Goal: Task Accomplishment & Management: Use online tool/utility

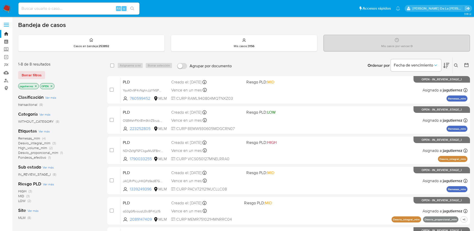
click at [30, 138] on span "Remesas_mlm" at bounding box center [29, 138] width 22 height 5
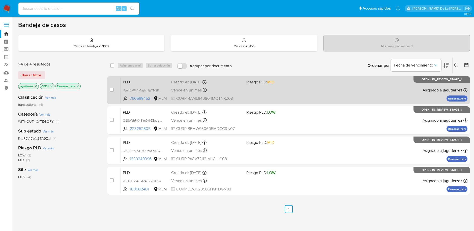
click at [284, 95] on div "PLD Yqu40x9F4vNghnJjzYNSPhwI 760599452 MLM Riesgo PLD: MID Creado el: 12/09/202…" at bounding box center [294, 89] width 347 height 25
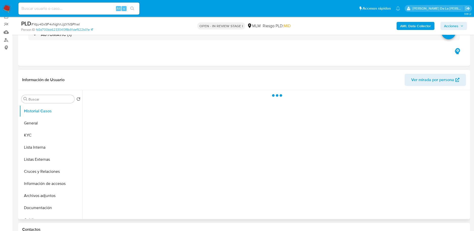
scroll to position [41, 0]
select select "10"
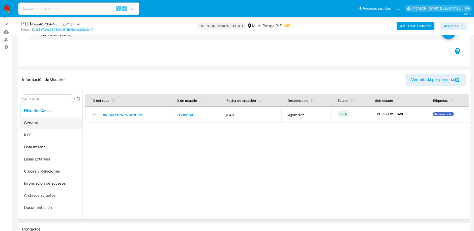
click at [41, 124] on button "General" at bounding box center [48, 123] width 59 height 12
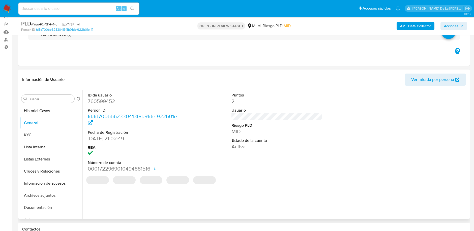
click at [105, 104] on dd "760599452" at bounding box center [133, 101] width 91 height 7
copy dd "760599452"
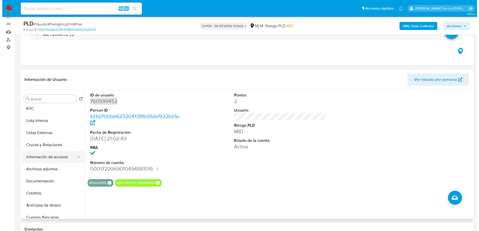
scroll to position [25, 0]
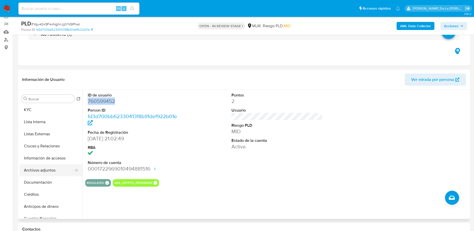
click at [47, 174] on button "Archivos adjuntos" at bounding box center [48, 170] width 59 height 12
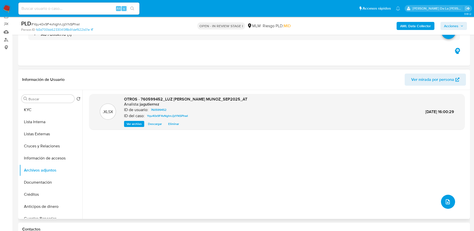
click at [449, 204] on span "upload-file" at bounding box center [448, 202] width 6 height 6
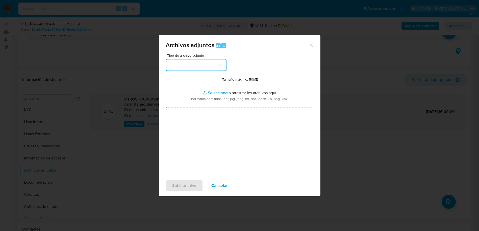
click at [200, 64] on button "button" at bounding box center [196, 65] width 61 height 12
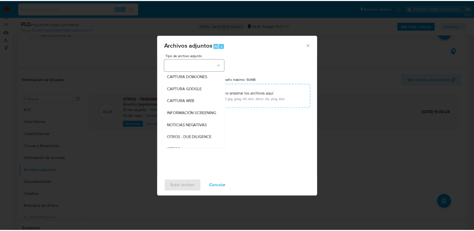
scroll to position [38, 0]
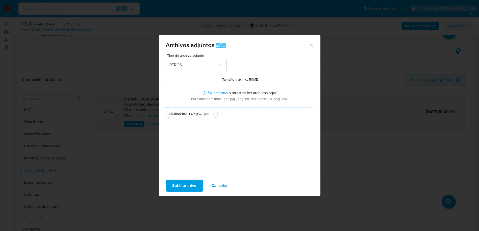
click at [183, 183] on span "Subir archivo" at bounding box center [184, 185] width 24 height 11
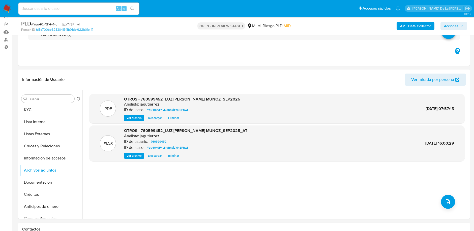
click at [450, 24] on span "Acciones" at bounding box center [451, 26] width 14 height 8
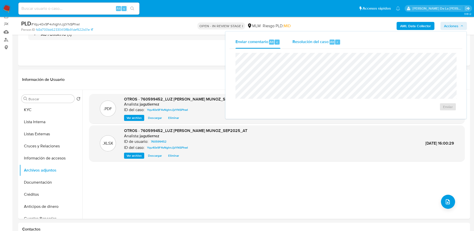
click at [301, 41] on span "Resolución del caso" at bounding box center [311, 42] width 36 height 6
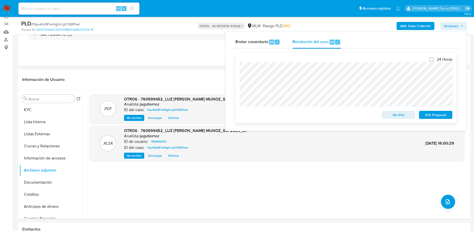
click at [396, 115] on span "No ROI" at bounding box center [399, 114] width 26 height 7
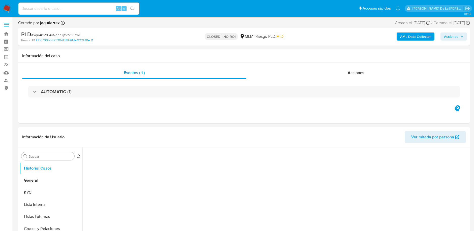
select select "10"
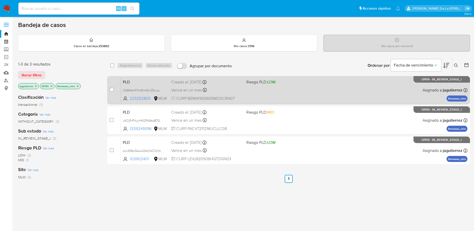
click at [299, 97] on div "PLD OS8WshPXn81m9klrZ5xuqcOr 223252805 MLM Riesgo PLD: LOW Creado el: 12/09/202…" at bounding box center [294, 89] width 347 height 25
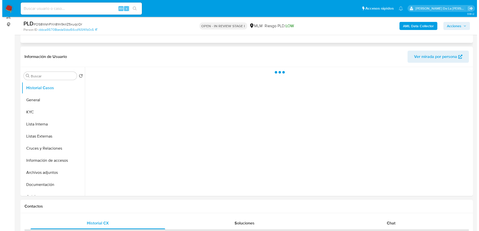
scroll to position [64, 0]
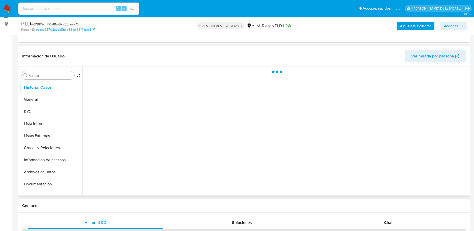
select select "10"
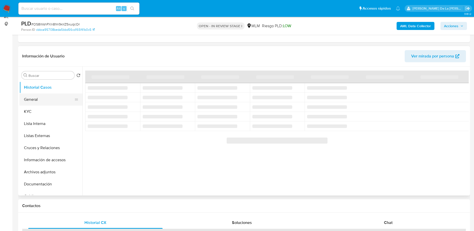
click at [38, 95] on button "General" at bounding box center [48, 100] width 59 height 12
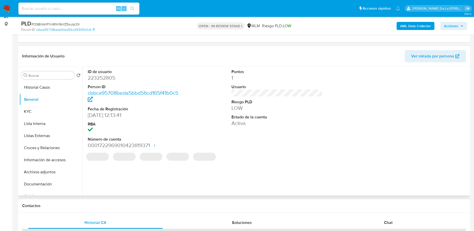
click at [96, 73] on dt "ID de usuario" at bounding box center [133, 72] width 91 height 6
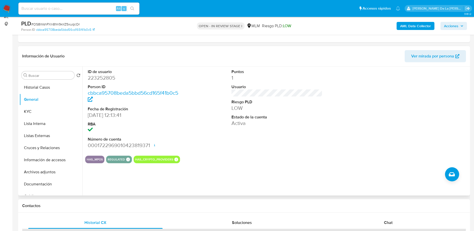
click at [94, 76] on dd "223252805" at bounding box center [133, 77] width 91 height 7
copy dd "223252805"
click at [40, 182] on button "Documentación" at bounding box center [48, 184] width 59 height 12
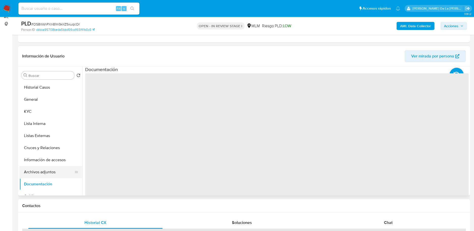
click at [40, 175] on button "Archivos adjuntos" at bounding box center [48, 172] width 59 height 12
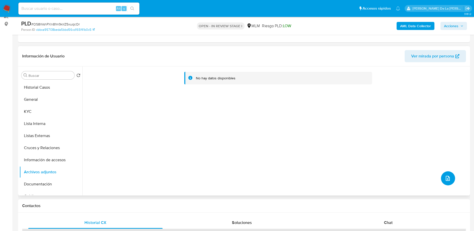
click at [442, 175] on button "upload-file" at bounding box center [448, 179] width 14 height 14
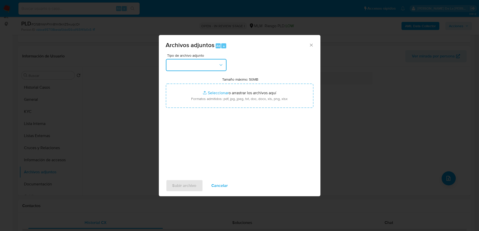
click at [202, 64] on button "button" at bounding box center [196, 65] width 61 height 12
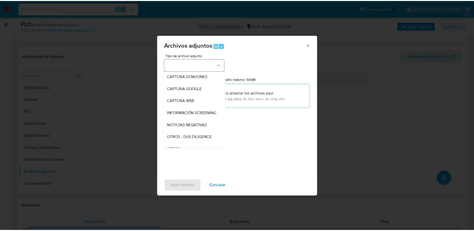
scroll to position [26, 0]
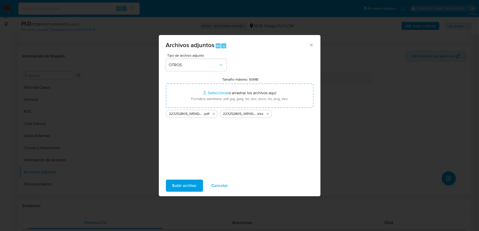
click at [189, 185] on span "Subir archivo" at bounding box center [184, 185] width 24 height 11
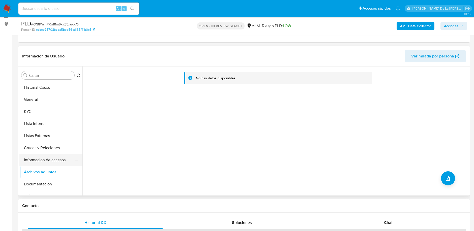
click at [33, 162] on button "Información de accesos" at bounding box center [48, 160] width 59 height 12
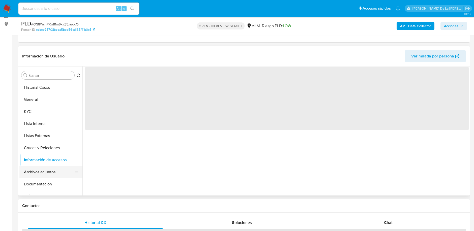
click at [28, 173] on button "Archivos adjuntos" at bounding box center [48, 172] width 59 height 12
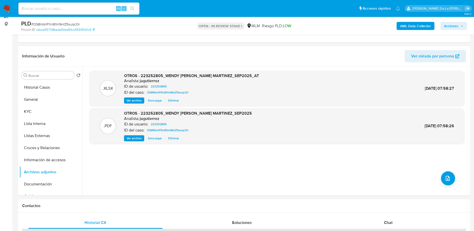
click at [453, 27] on span "Acciones" at bounding box center [451, 26] width 14 height 8
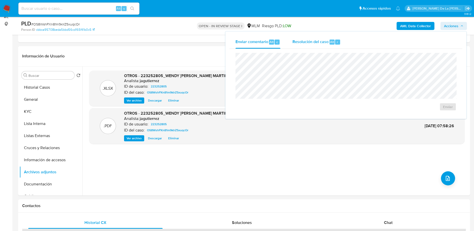
click at [330, 43] on span "Alt" at bounding box center [332, 42] width 4 height 5
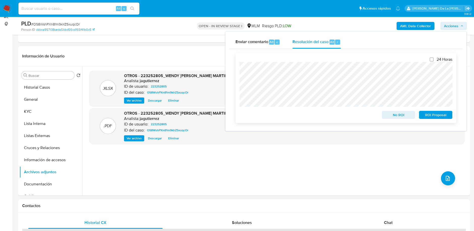
click at [403, 118] on span "No ROI" at bounding box center [399, 114] width 26 height 7
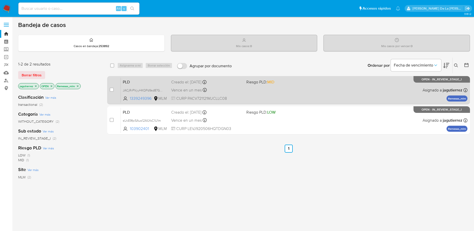
click at [337, 94] on div "PLD JACjRrPVyyHKQPd9sd87G8dK 1339249396 MLM Riesgo PLD: MID Creado el: [DATE] C…" at bounding box center [294, 89] width 347 height 25
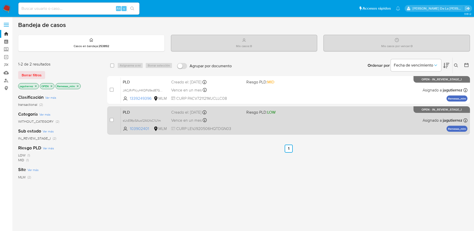
click at [192, 122] on span "Vence en un mes" at bounding box center [186, 121] width 31 height 6
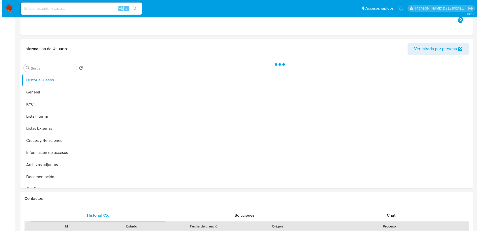
scroll to position [92, 0]
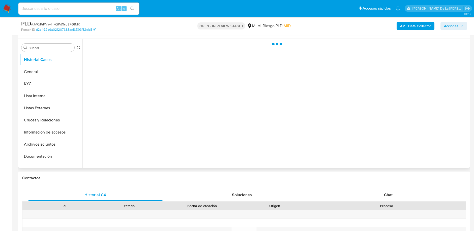
select select "10"
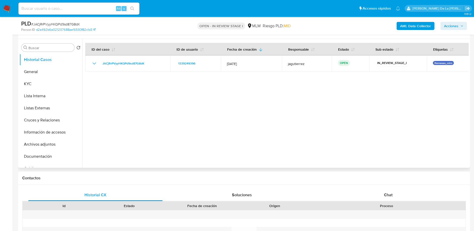
drag, startPoint x: 52, startPoint y: 157, endPoint x: 137, endPoint y: 139, distance: 86.5
click at [137, 139] on div "Buscar Volver al orden por defecto Historial Casos General KYC Lista Interna Li…" at bounding box center [243, 103] width 449 height 129
click at [43, 69] on button "General" at bounding box center [48, 72] width 59 height 12
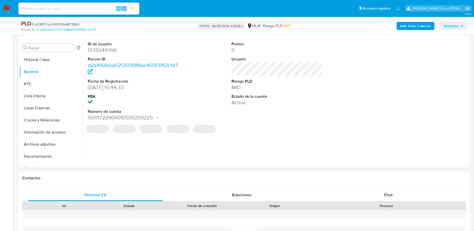
click at [124, 55] on dl "ID de usuario 1339249396 Person ID d2a492b6a021207688ae16593f82c1d3 Fecha de Re…" at bounding box center [133, 81] width 91 height 80
click at [107, 52] on dd "1339249396" at bounding box center [133, 50] width 91 height 7
copy dd "1339249396"
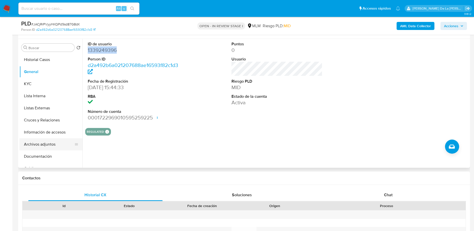
click at [45, 150] on button "Archivos adjuntos" at bounding box center [48, 144] width 59 height 12
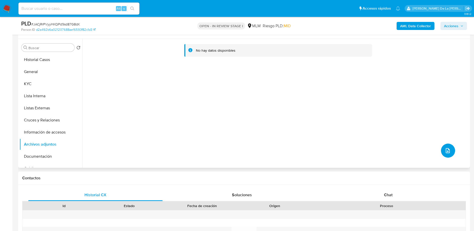
click at [445, 148] on icon "upload-file" at bounding box center [448, 151] width 6 height 6
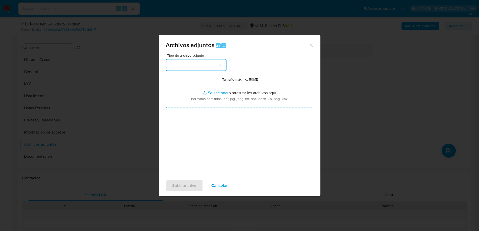
click at [204, 62] on button "button" at bounding box center [196, 65] width 61 height 12
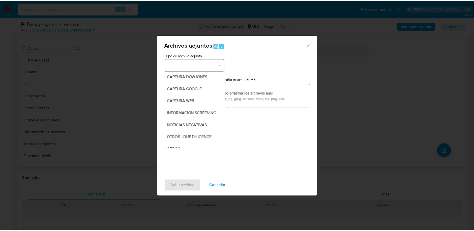
scroll to position [26, 0]
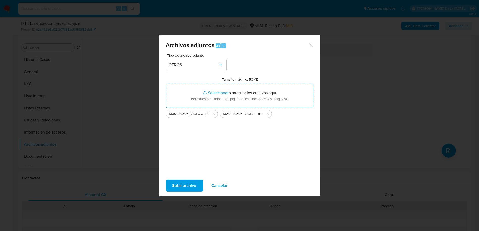
click at [182, 186] on span "Subir archivo" at bounding box center [184, 185] width 24 height 11
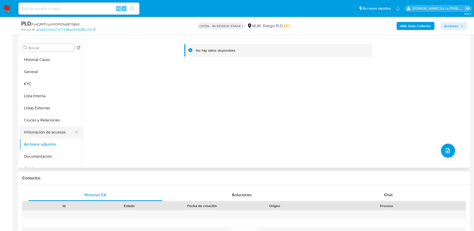
click at [46, 132] on button "Información de accesos" at bounding box center [48, 132] width 59 height 12
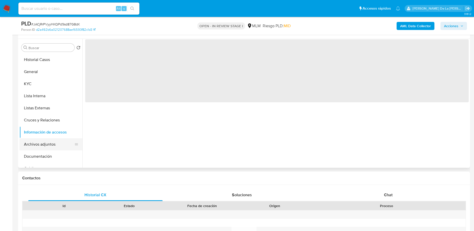
click at [35, 147] on button "Archivos adjuntos" at bounding box center [48, 144] width 59 height 12
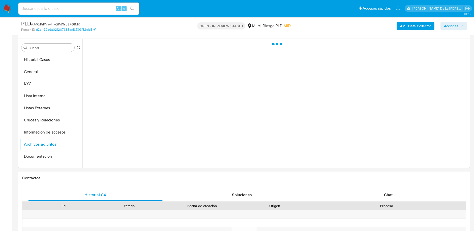
click at [452, 28] on span "Acciones" at bounding box center [451, 26] width 14 height 8
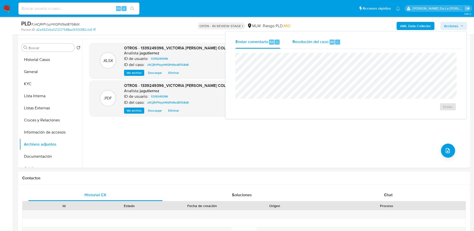
click at [307, 46] on div "Resolución del caso Alt r" at bounding box center [317, 42] width 48 height 13
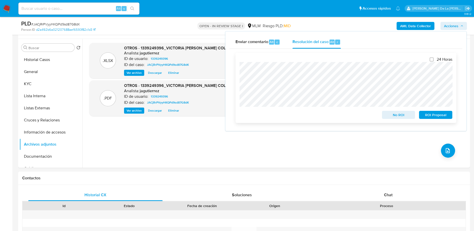
click at [400, 119] on span "No ROI" at bounding box center [399, 114] width 26 height 7
click at [397, 117] on div "No ROI" at bounding box center [398, 114] width 37 height 10
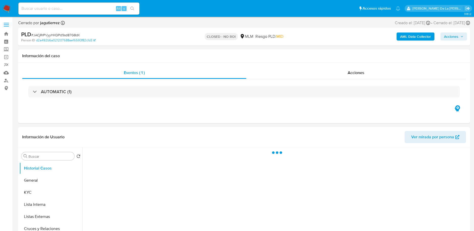
select select "10"
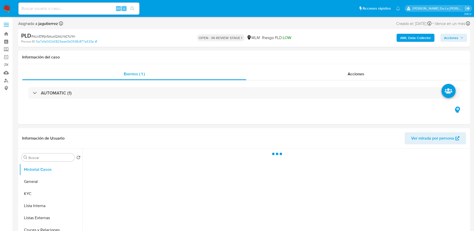
select select "10"
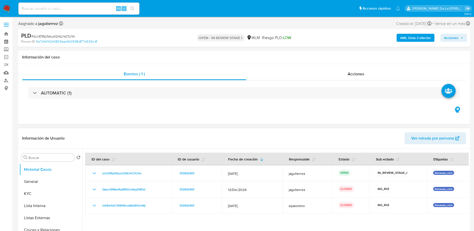
click at [155, 133] on header "Información de Usuario Ver mirada por persona" at bounding box center [244, 138] width 444 height 12
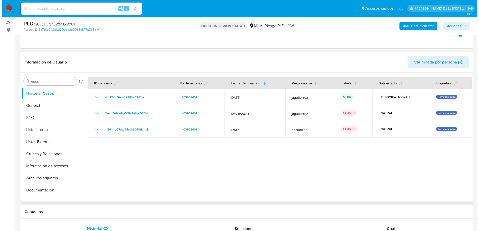
scroll to position [59, 0]
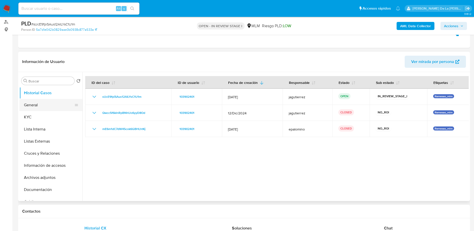
click at [37, 103] on button "General" at bounding box center [48, 105] width 59 height 12
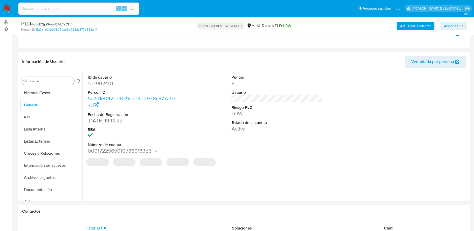
click at [101, 84] on dd "103902401" at bounding box center [133, 83] width 91 height 7
click at [104, 85] on dd "103902401" at bounding box center [133, 83] width 91 height 7
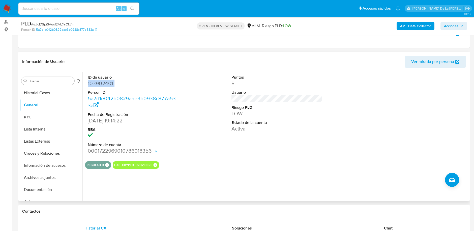
click at [104, 85] on dd "103902401" at bounding box center [133, 83] width 91 height 7
copy dd "103902401"
click at [37, 177] on button "Archivos adjuntos" at bounding box center [48, 178] width 59 height 12
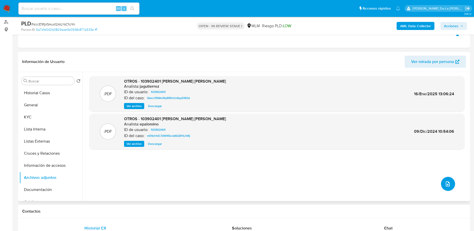
click at [449, 185] on button "upload-file" at bounding box center [448, 184] width 14 height 14
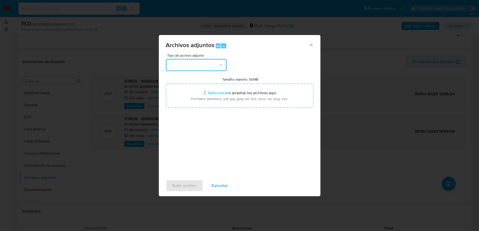
click at [202, 63] on button "button" at bounding box center [196, 65] width 61 height 12
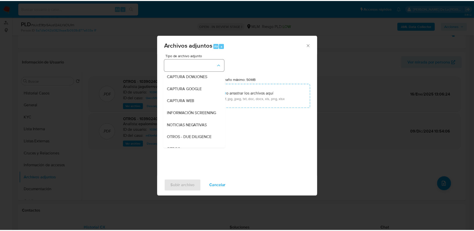
scroll to position [26, 0]
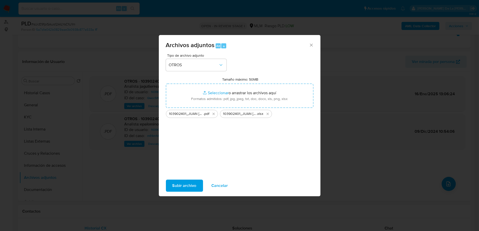
click at [188, 185] on span "Subir archivo" at bounding box center [184, 185] width 24 height 11
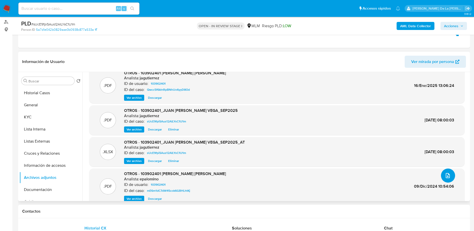
scroll to position [54, 0]
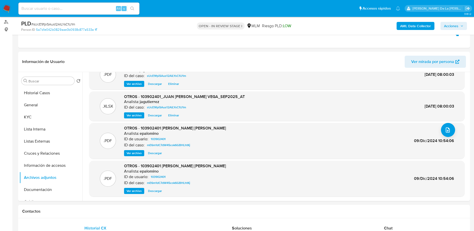
click at [453, 25] on span "Acciones" at bounding box center [451, 26] width 14 height 8
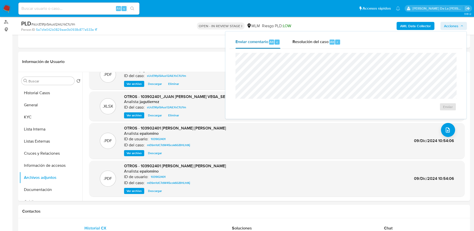
click at [285, 41] on button "Enviar comentario Alt c" at bounding box center [258, 42] width 57 height 13
click at [301, 42] on span "Resolución del caso" at bounding box center [311, 42] width 36 height 6
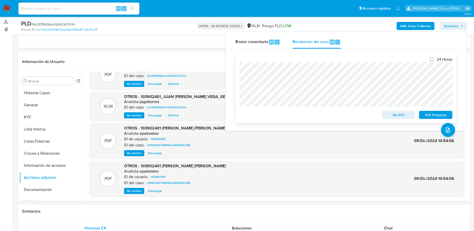
click at [394, 113] on span "No ROI" at bounding box center [399, 114] width 26 height 7
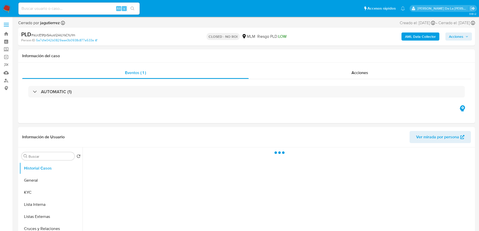
select select "10"
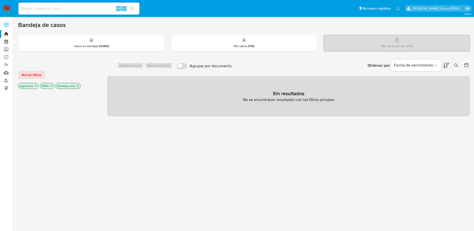
click at [9, 9] on img at bounding box center [7, 8] width 9 height 9
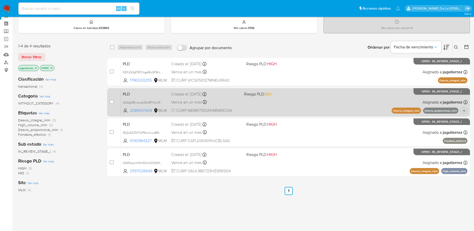
scroll to position [18, 0]
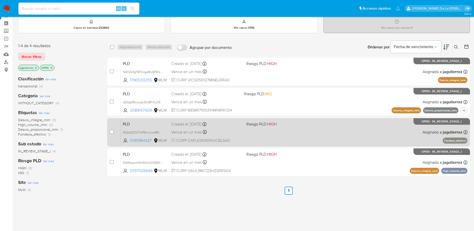
click at [377, 138] on div "PLD fGGzS22N7VJP6hxUws8MbNKv 1090964327 MLM Riesgo PLD: HIGH Creado el: [DATE] …" at bounding box center [294, 132] width 347 height 25
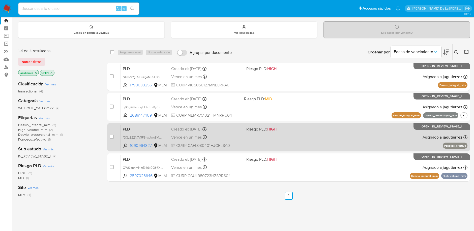
scroll to position [0, 0]
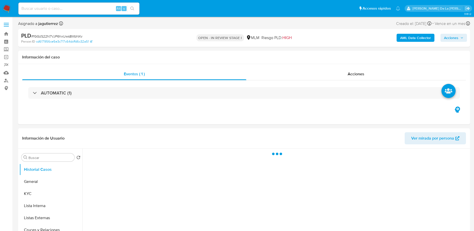
select select "10"
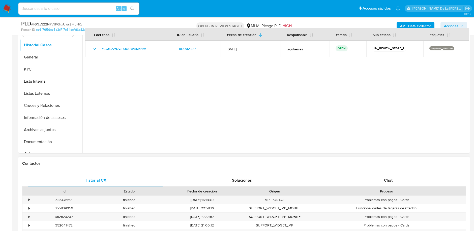
scroll to position [107, 0]
click at [385, 174] on div "Chat" at bounding box center [388, 180] width 134 height 12
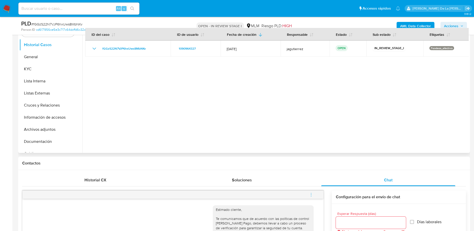
scroll to position [190, 0]
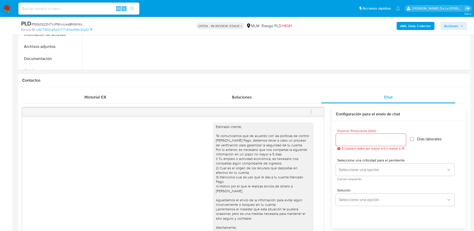
click at [314, 110] on button "menu-action" at bounding box center [311, 112] width 17 height 12
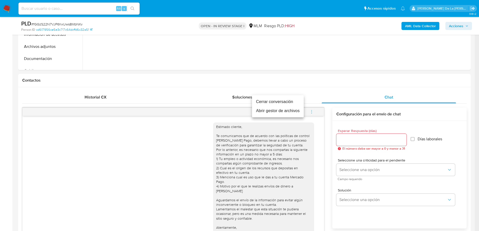
click at [282, 97] on li "Cerrar conversación" at bounding box center [278, 101] width 52 height 9
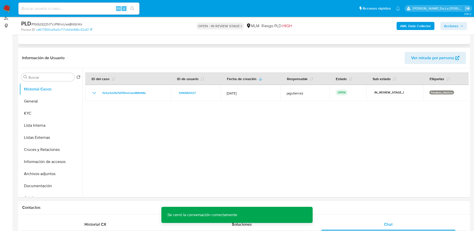
scroll to position [63, 0]
click at [42, 101] on button "General" at bounding box center [48, 101] width 59 height 12
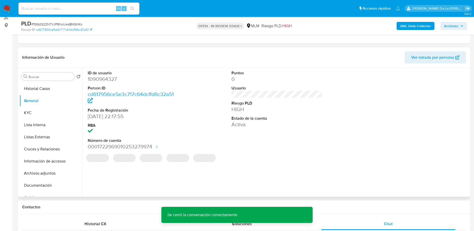
click at [100, 80] on dd "1090964327" at bounding box center [133, 79] width 91 height 7
copy dd "1090964327"
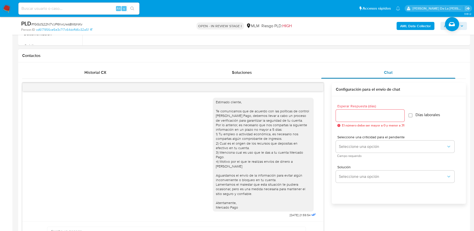
scroll to position [215, 0]
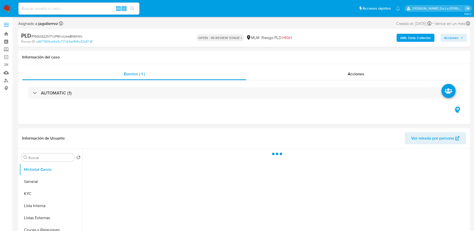
select select "10"
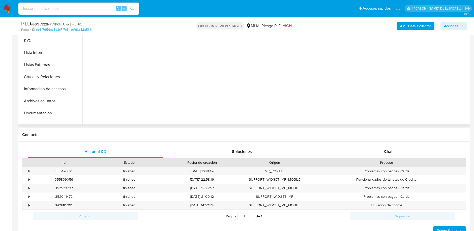
scroll to position [136, 0]
click at [382, 154] on div "Chat" at bounding box center [388, 151] width 134 height 12
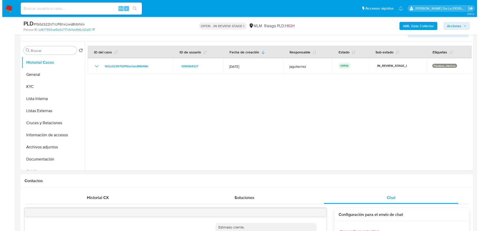
scroll to position [89, 0]
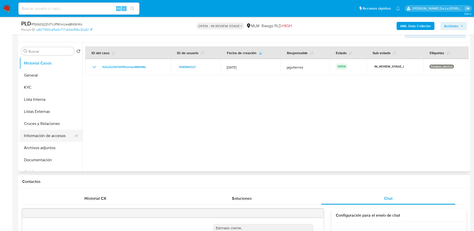
click at [53, 131] on button "Información de accesos" at bounding box center [48, 136] width 59 height 12
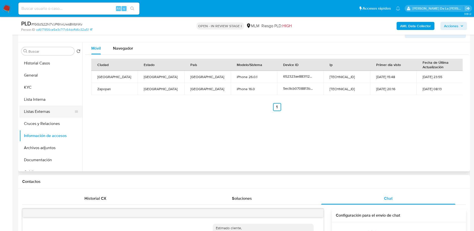
click at [38, 108] on button "Listas Externas" at bounding box center [48, 112] width 59 height 12
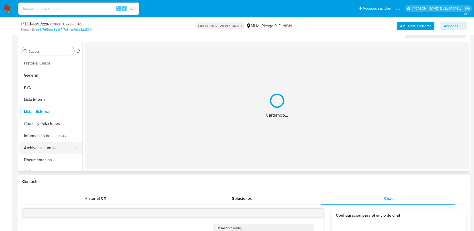
click at [42, 152] on button "Archivos adjuntos" at bounding box center [48, 148] width 59 height 12
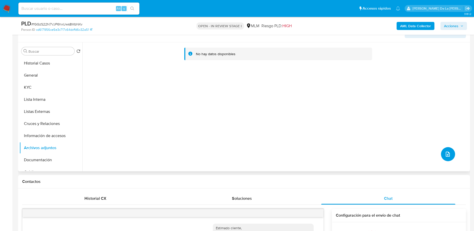
click at [447, 150] on button "upload-file" at bounding box center [448, 154] width 14 height 14
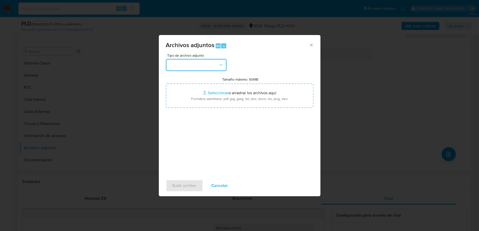
click at [203, 62] on button "button" at bounding box center [196, 65] width 61 height 12
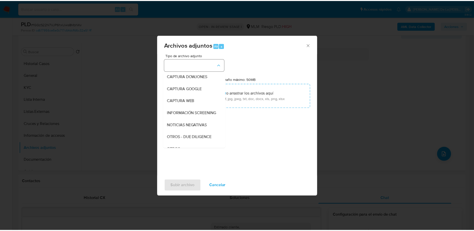
scroll to position [26, 0]
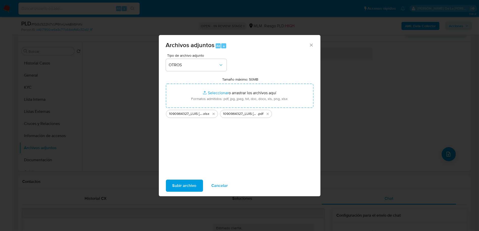
click at [182, 181] on span "Subir archivo" at bounding box center [184, 185] width 24 height 11
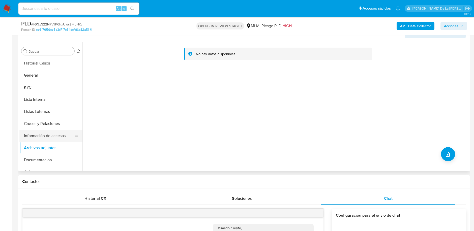
click at [34, 130] on button "Información de accesos" at bounding box center [48, 136] width 59 height 12
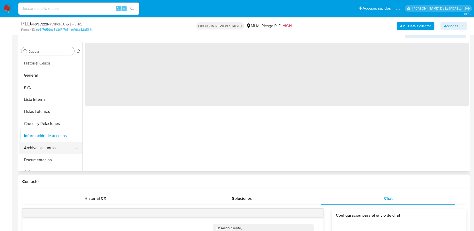
click at [39, 149] on button "Archivos adjuntos" at bounding box center [48, 148] width 59 height 12
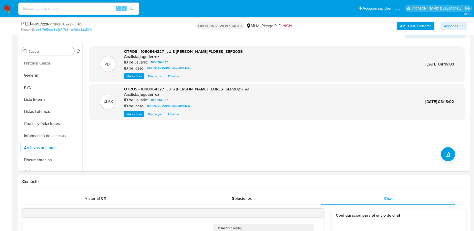
click at [457, 26] on span "Acciones" at bounding box center [451, 26] width 14 height 8
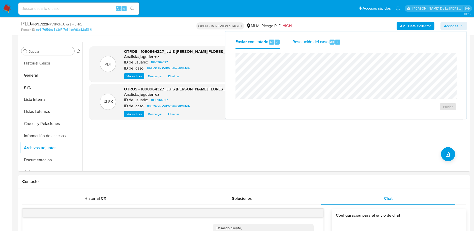
click at [319, 44] on span "Resolución del caso" at bounding box center [311, 42] width 36 height 6
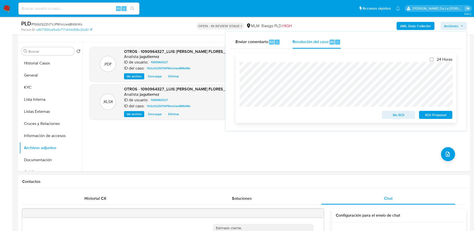
click at [434, 114] on span "ROI Proposal" at bounding box center [436, 114] width 26 height 7
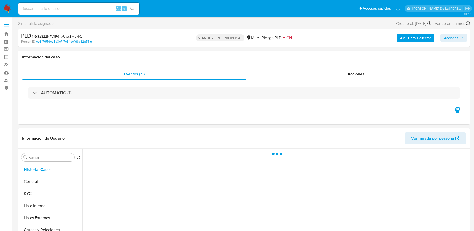
select select "10"
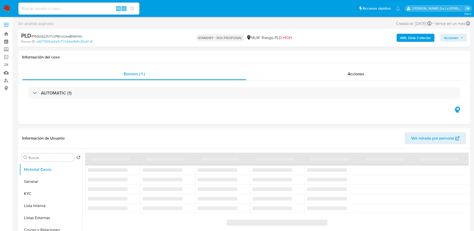
click at [8, 8] on img at bounding box center [7, 8] width 9 height 9
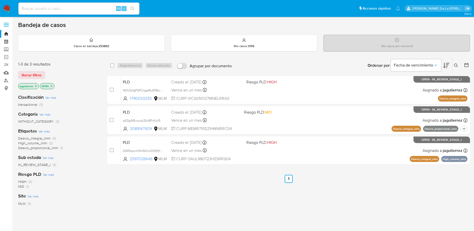
click at [35, 85] on icon "close-filter" at bounding box center [36, 86] width 2 height 2
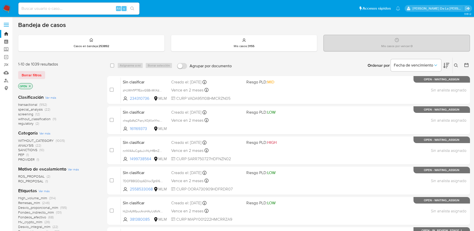
click at [24, 113] on span "screening" at bounding box center [25, 114] width 15 height 5
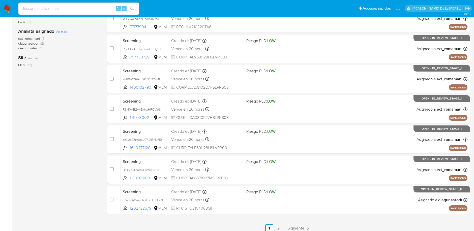
scroll to position [184, 0]
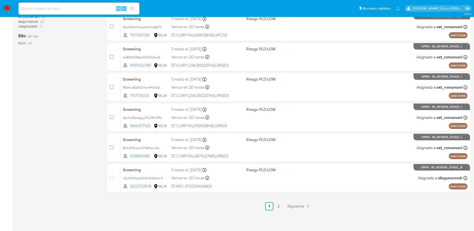
click at [289, 200] on div "select-all-cases-checkbox Asignarme a mí Borrar selección Agrupar por documento…" at bounding box center [288, 42] width 363 height 338
click at [304, 205] on span "Siguiente" at bounding box center [296, 207] width 17 height 4
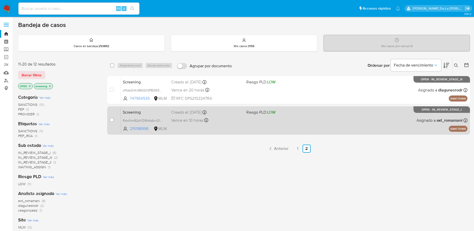
click at [318, 131] on div "Screening Rdw0mi82qIYO9N4q6xvD1i7X 215198998 MLM Riesgo PLD: LOW Creado el: [DA…" at bounding box center [294, 120] width 347 height 25
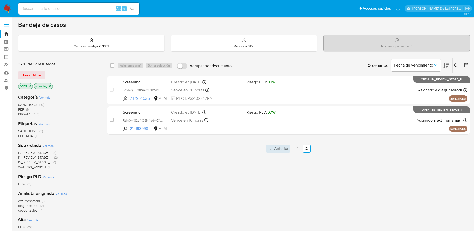
click at [280, 148] on span "Anterior" at bounding box center [281, 149] width 14 height 4
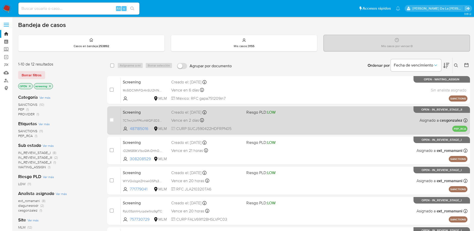
scroll to position [184, 0]
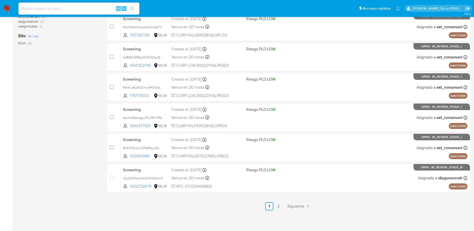
drag, startPoint x: 338, startPoint y: 178, endPoint x: 365, endPoint y: 225, distance: 53.9
click at [365, 225] on div "3.161.2" at bounding box center [244, 32] width 452 height 393
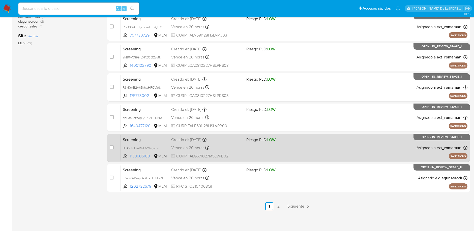
click at [336, 143] on div "Screening Bh4VX3LzuVUF6Mhsyv5oeWPy 1133905180 MLM Riesgo PLD: LOW Creado el: [D…" at bounding box center [294, 147] width 347 height 25
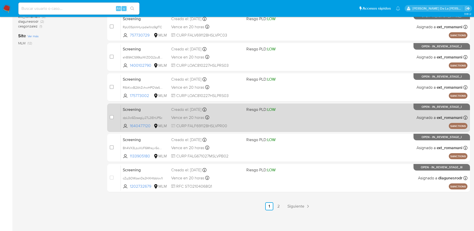
click at [299, 121] on div "Screening dpL0o9ZzsegLy27L2IEHJP5c 1640477120 MLM Riesgo PLD: LOW Creado el: [D…" at bounding box center [294, 117] width 347 height 25
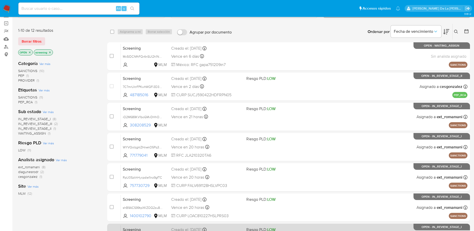
scroll to position [29, 0]
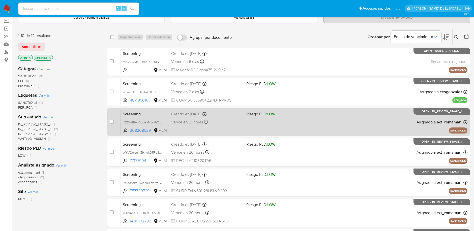
drag, startPoint x: 284, startPoint y: 61, endPoint x: 318, endPoint y: 113, distance: 62.1
click at [318, 113] on div "case-item-checkbox No es posible asignar el caso Screening Mc5IDCNfhFQr4nSUl2h1…" at bounding box center [288, 198] width 363 height 301
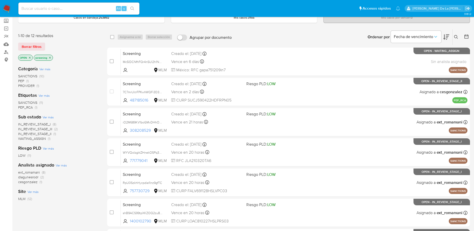
click at [320, 29] on div "select-all-cases-checkbox Asignarme a mí Borrar selección Agrupar por documento…" at bounding box center [288, 37] width 363 height 16
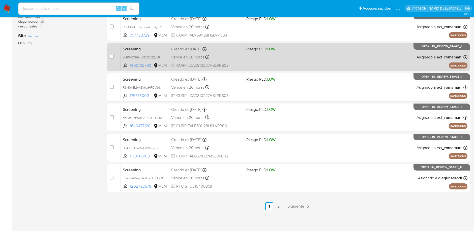
click at [269, 69] on div "Screening shB9ACS99tpXKZOQ2zu82w7a 1400102790 MLM Riesgo PLD: LOW Creado el: [D…" at bounding box center [294, 56] width 347 height 25
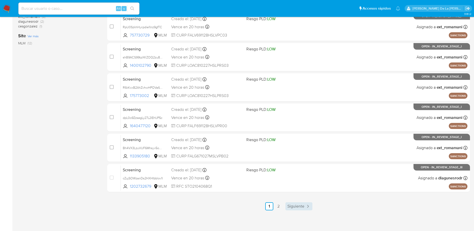
click at [293, 207] on span "Siguiente" at bounding box center [296, 207] width 17 height 4
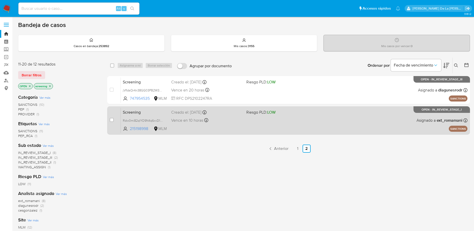
click at [273, 116] on div "Screening Rdw0mi82qIYO9N4q6xvD1i7X 215198998 MLM Riesgo PLD: LOW Creado el: 06/…" at bounding box center [294, 120] width 347 height 25
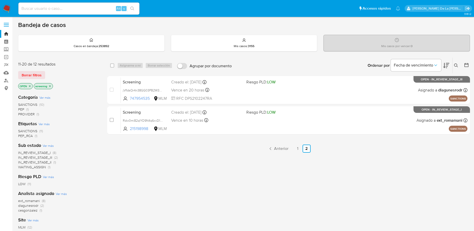
click at [12, 9] on nav "Alt s Accesos rápidos Presiona las siguientes teclas para acceder a algunas de …" at bounding box center [237, 8] width 474 height 17
click at [9, 8] on img at bounding box center [7, 8] width 9 height 9
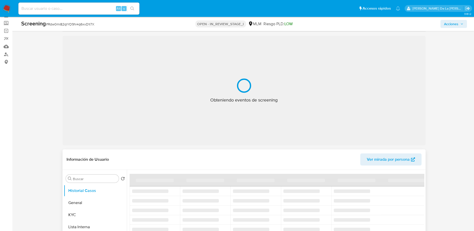
select select "10"
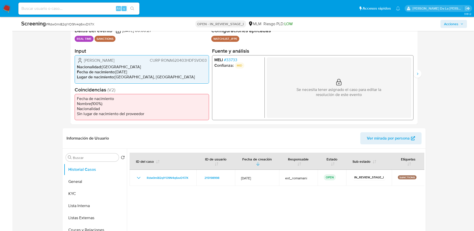
scroll to position [108, 0]
click at [227, 66] on li "Confianza: MID" at bounding box center [238, 66] width 48 height 6
click at [228, 64] on li "Confianza: MID" at bounding box center [238, 66] width 48 height 6
click at [229, 63] on li "Confianza: MID" at bounding box center [238, 66] width 48 height 6
click at [229, 61] on span "# 33733" at bounding box center [230, 60] width 13 height 5
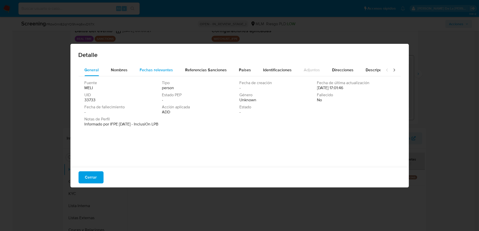
click at [137, 70] on button "Fechas relevantes" at bounding box center [156, 70] width 45 height 12
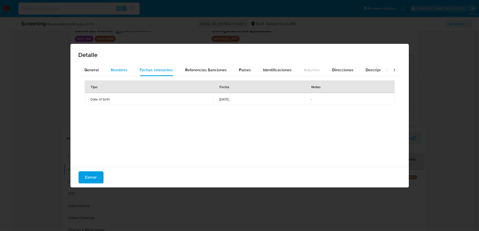
click at [108, 69] on button "Nombres" at bounding box center [119, 70] width 29 height 12
click at [151, 71] on span "Fechas relevantes" at bounding box center [156, 70] width 33 height 6
click at [92, 178] on span "Cerrar" at bounding box center [91, 177] width 12 height 11
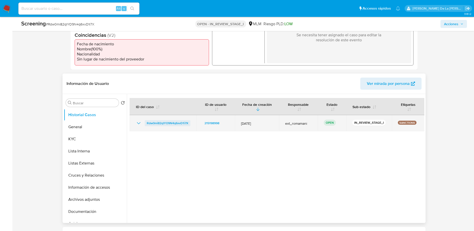
scroll to position [0, 0]
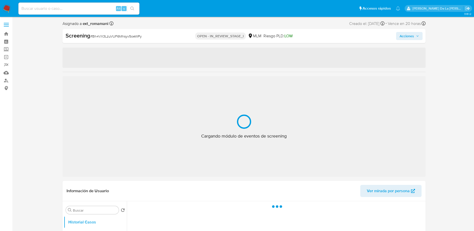
select select "10"
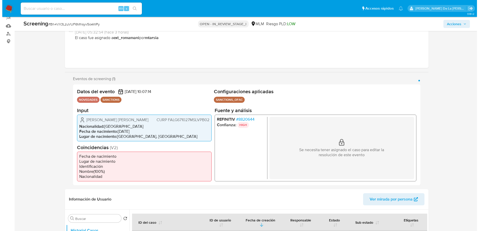
scroll to position [49, 0]
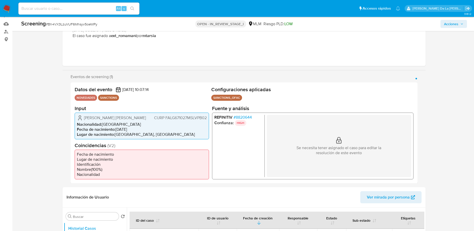
click at [246, 116] on span "# 8820644" at bounding box center [243, 117] width 18 height 5
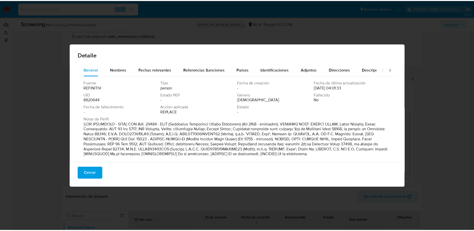
scroll to position [3, 0]
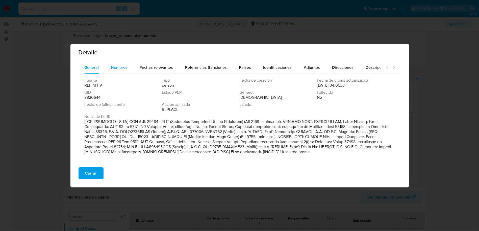
click at [120, 67] on span "Nombres" at bounding box center [119, 68] width 17 height 6
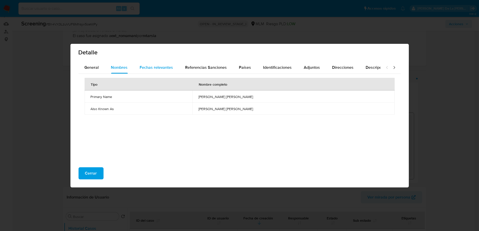
click at [149, 66] on span "Fechas relevantes" at bounding box center [156, 68] width 33 height 6
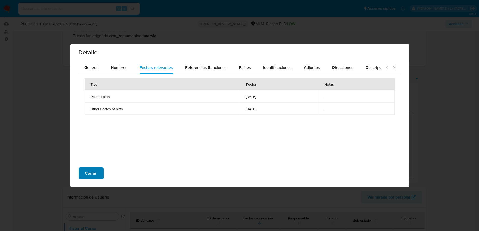
click at [98, 173] on button "Cerrar" at bounding box center [90, 173] width 25 height 12
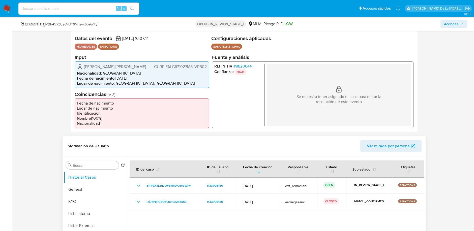
scroll to position [96, 0]
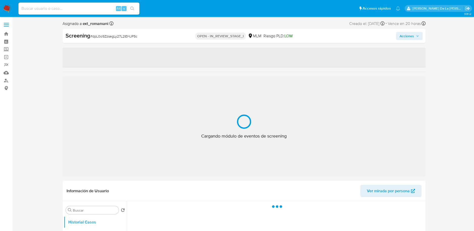
select select "10"
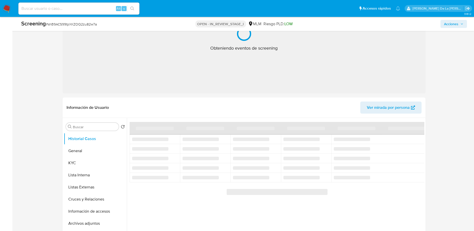
select select "10"
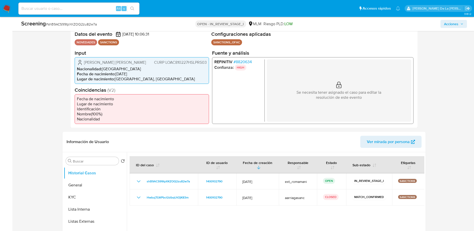
scroll to position [105, 0]
click at [239, 60] on span "# 8820634" at bounding box center [243, 61] width 18 height 5
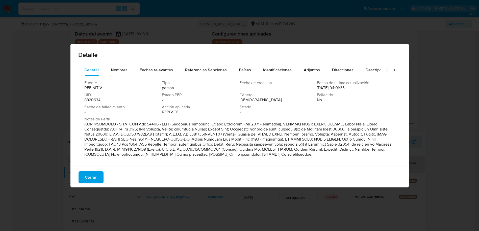
drag, startPoint x: 123, startPoint y: 64, endPoint x: 201, endPoint y: 163, distance: 126.2
click at [201, 163] on div "General Nombres Fechas relevantes Referencias Sanciones Países Identificaciones…" at bounding box center [239, 114] width 322 height 101
click at [195, 138] on p at bounding box center [239, 139] width 309 height 35
click at [142, 67] on div "Fechas relevantes" at bounding box center [156, 70] width 33 height 12
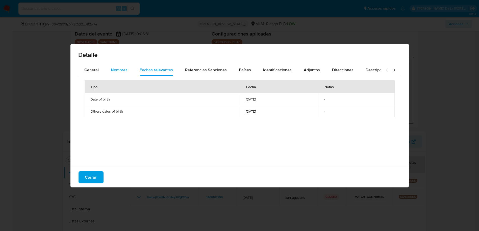
click at [120, 68] on span "Nombres" at bounding box center [119, 70] width 17 height 6
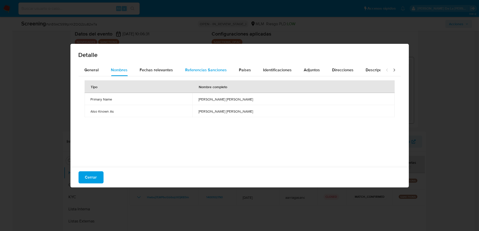
click at [203, 73] on div "Referencias Sanciones" at bounding box center [206, 70] width 42 height 12
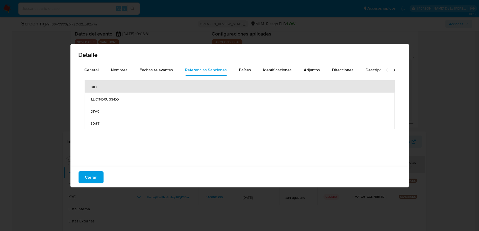
click at [241, 76] on div "UID ILLICIT-DRUGS-EO OFAC SDGT" at bounding box center [239, 120] width 322 height 88
click at [239, 70] on span "Países" at bounding box center [245, 70] width 12 height 6
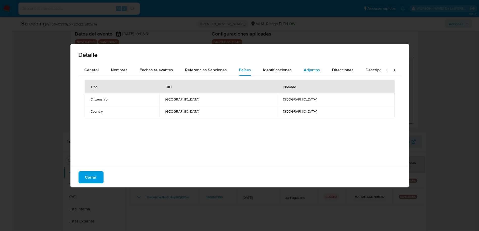
click at [319, 65] on button "Adjuntos" at bounding box center [312, 70] width 28 height 12
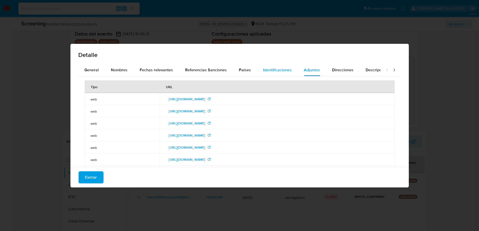
click at [286, 66] on div "Identificaciones" at bounding box center [277, 70] width 29 height 12
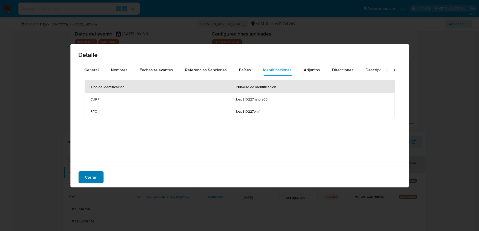
click at [95, 175] on span "Cerrar" at bounding box center [91, 177] width 12 height 11
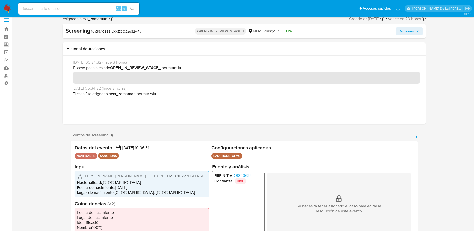
scroll to position [0, 0]
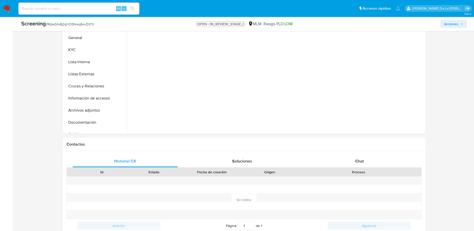
select select "10"
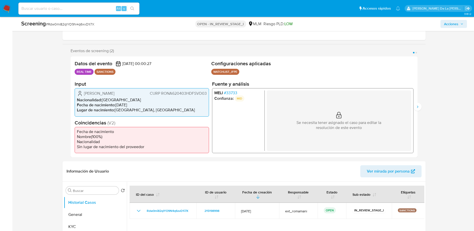
scroll to position [74, 0]
click at [416, 107] on icon "Siguiente" at bounding box center [418, 107] width 4 height 4
click at [232, 94] on span "# 33733" at bounding box center [230, 93] width 13 height 5
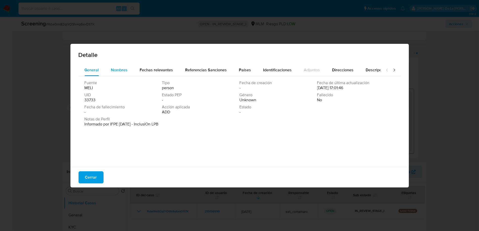
click at [115, 71] on span "Nombres" at bounding box center [119, 70] width 17 height 6
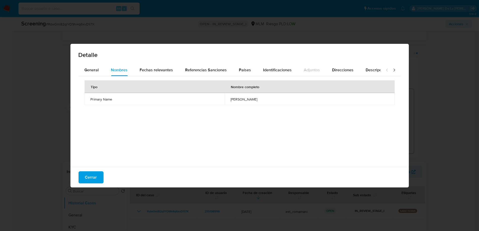
click at [86, 185] on div "Cerrar" at bounding box center [239, 177] width 338 height 20
click at [89, 181] on span "Cerrar" at bounding box center [91, 177] width 12 height 11
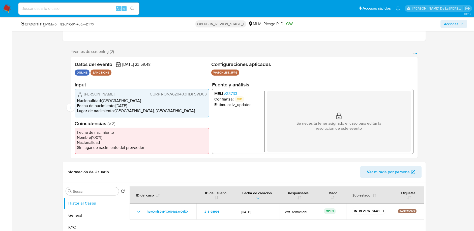
scroll to position [73, 0]
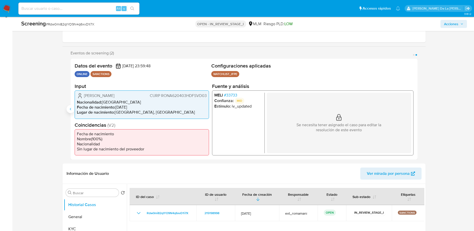
click at [69, 111] on button "Anterior" at bounding box center [71, 109] width 8 height 8
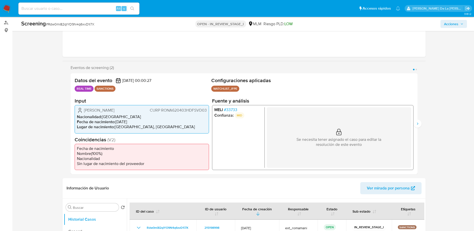
scroll to position [58, 0]
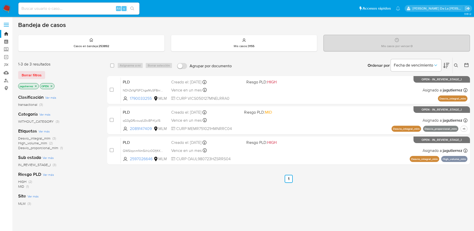
click at [31, 14] on div "Alt s" at bounding box center [78, 9] width 121 height 12
click at [29, 7] on input at bounding box center [78, 8] width 121 height 7
paste input "2059643256"
type input "2059643256"
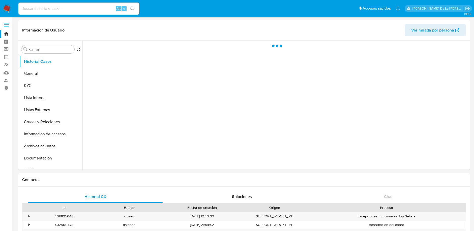
select select "10"
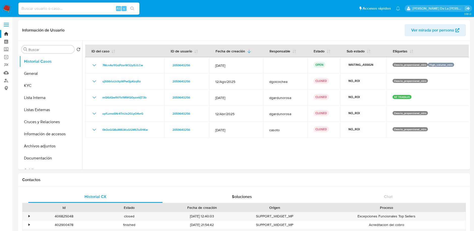
click at [41, 7] on input at bounding box center [78, 8] width 121 height 7
paste input "660869643"
type input "660869643"
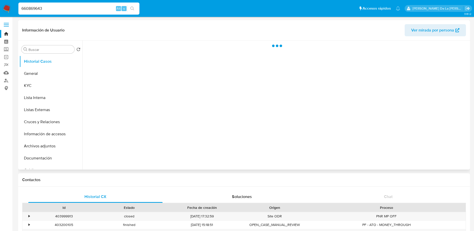
select select "10"
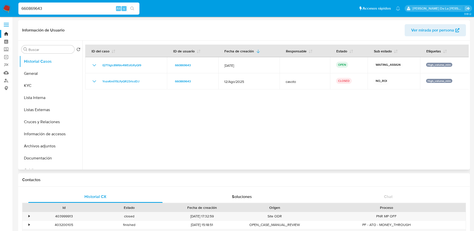
click at [41, 10] on input "660869643" at bounding box center [78, 8] width 121 height 7
paste input "2383068712"
type input "2383068712"
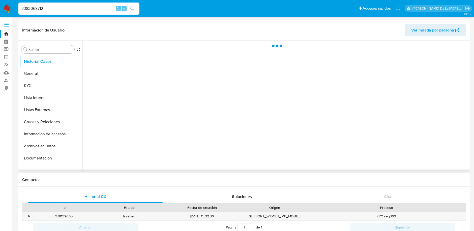
select select "10"
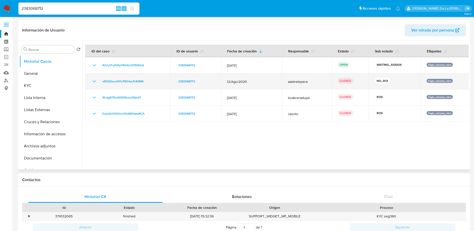
click at [94, 81] on icon "Mostrar/Ocultar" at bounding box center [94, 81] width 6 height 6
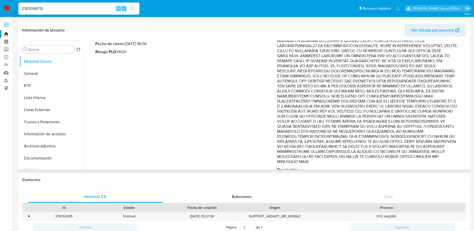
scroll to position [29, 0]
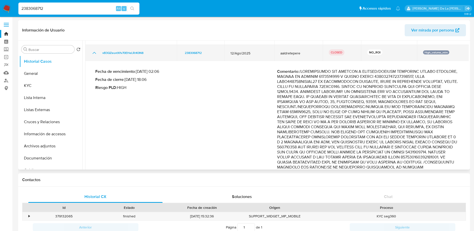
click at [94, 54] on icon "Mostrar/Ocultar" at bounding box center [94, 53] width 6 height 6
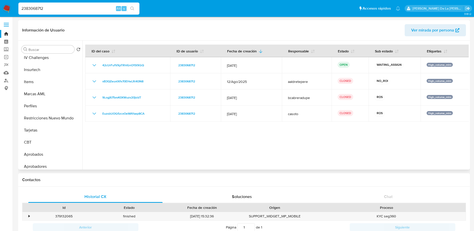
scroll to position [237, 0]
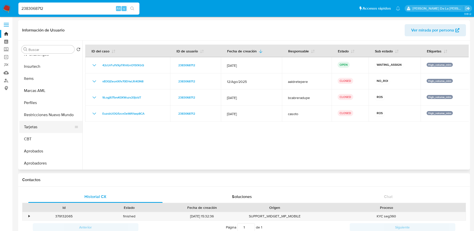
click at [45, 122] on button "Tarjetas" at bounding box center [48, 127] width 59 height 12
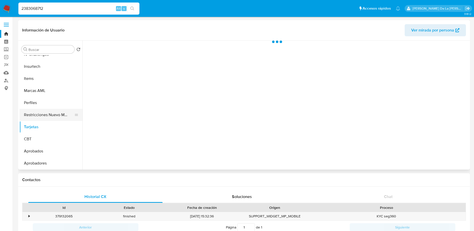
click at [45, 118] on button "Restricciones Nuevo Mundo" at bounding box center [48, 115] width 59 height 12
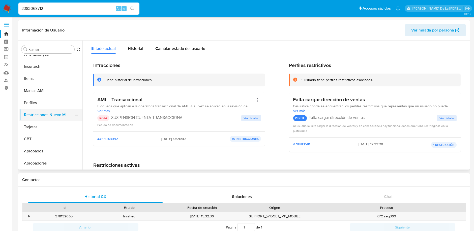
scroll to position [0, 0]
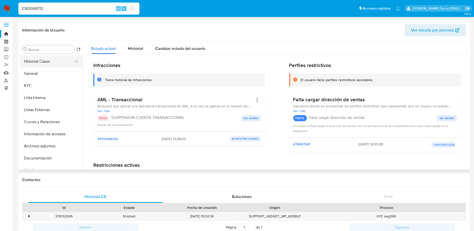
click at [57, 65] on button "Historial Casos" at bounding box center [48, 61] width 59 height 12
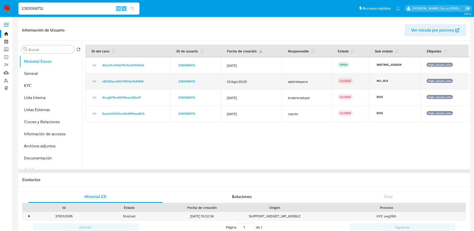
click at [96, 79] on icon "Mostrar/Ocultar" at bounding box center [94, 81] width 6 height 6
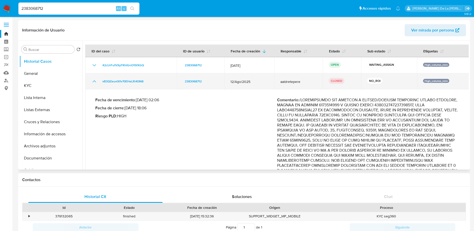
click at [96, 79] on icon "Mostrar/Ocultar" at bounding box center [94, 81] width 6 height 6
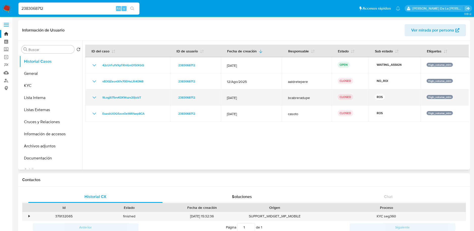
click at [94, 100] on icon "Mostrar/Ocultar" at bounding box center [94, 98] width 6 height 6
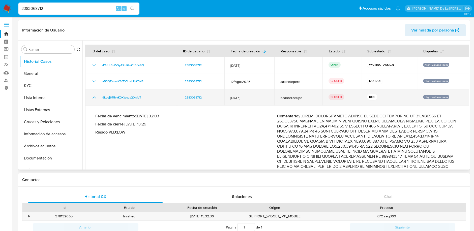
click at [94, 100] on icon "Mostrar/Ocultar" at bounding box center [94, 98] width 6 height 6
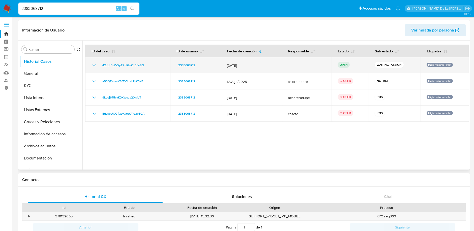
click at [94, 64] on icon "Mostrar/Ocultar" at bounding box center [94, 65] width 6 height 6
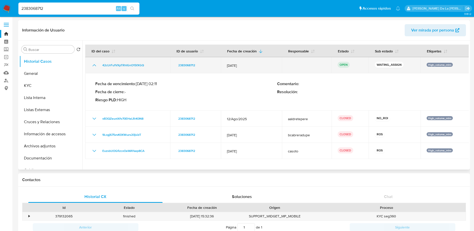
click at [94, 64] on icon "Mostrar/Ocultar" at bounding box center [94, 65] width 6 height 6
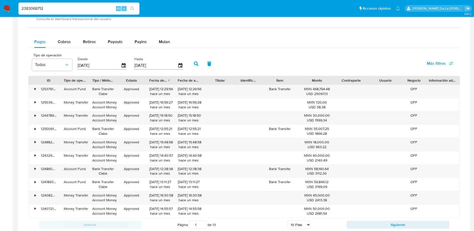
scroll to position [272, 0]
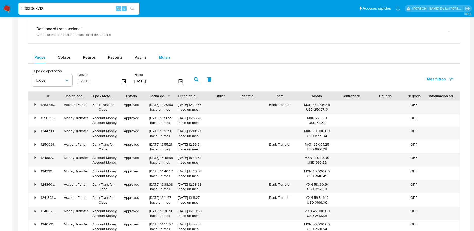
click at [166, 61] on div "Mulan" at bounding box center [164, 57] width 11 height 12
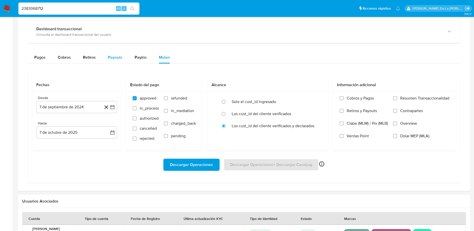
click at [122, 51] on button "Payouts" at bounding box center [115, 57] width 27 height 12
select select "10"
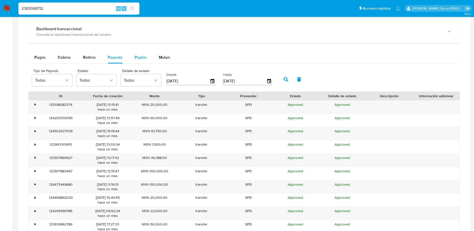
click at [130, 56] on button "Payins" at bounding box center [141, 57] width 24 height 12
select select "10"
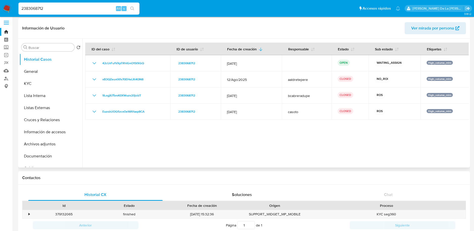
scroll to position [0, 0]
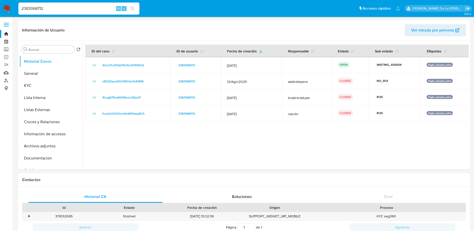
click at [46, 11] on input "2383068712" at bounding box center [78, 8] width 121 height 7
paste input "700904323"
type input "700904323"
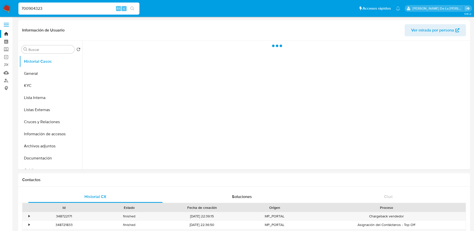
select select "10"
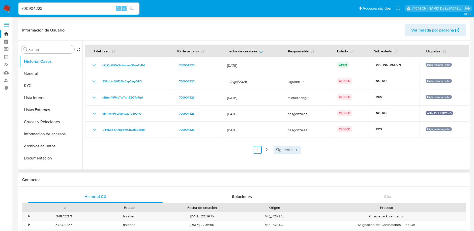
click at [279, 149] on span "Siguiente" at bounding box center [284, 150] width 17 height 4
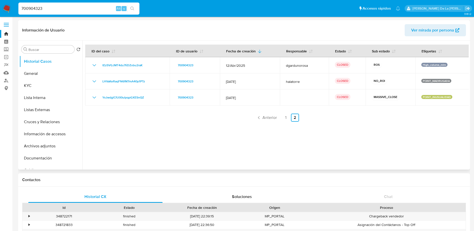
click at [263, 123] on div at bounding box center [275, 105] width 386 height 129
click at [264, 118] on span "Anterior" at bounding box center [270, 118] width 14 height 4
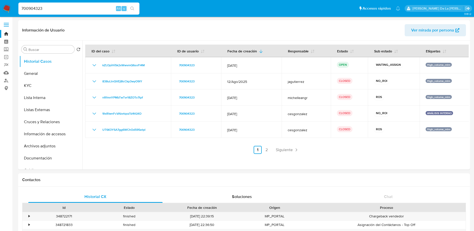
click at [42, 11] on input "700904323" at bounding box center [78, 8] width 121 height 7
paste input "1346570046"
type input "1346570046"
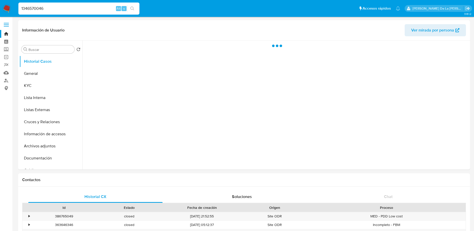
select select "10"
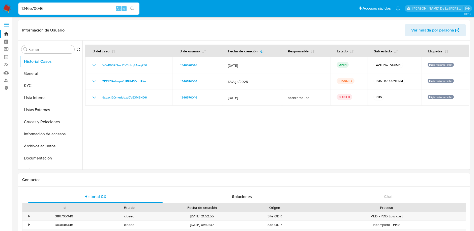
click at [42, 9] on input "1346570046" at bounding box center [78, 8] width 121 height 7
paste input "466583386"
type input "466583386"
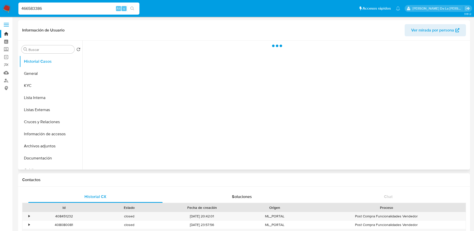
select select "10"
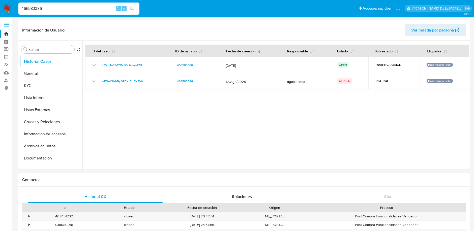
select select "10"
click at [48, 5] on input "466583386" at bounding box center [78, 8] width 121 height 7
paste input "1968666007"
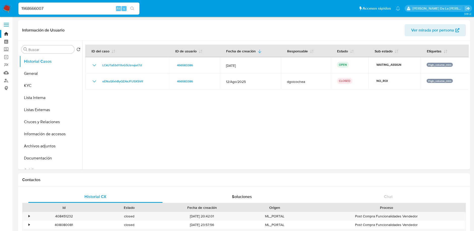
type input "1968666007"
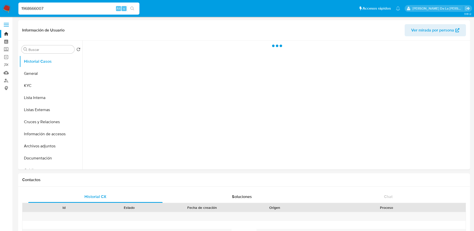
select select "10"
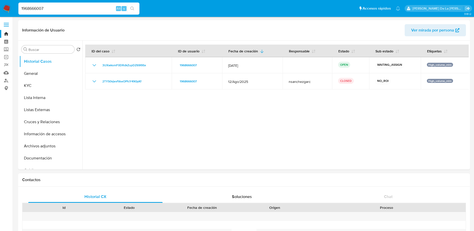
click at [61, 6] on input "1968666007" at bounding box center [78, 8] width 121 height 7
paste input "2512491556"
type input "2512491556"
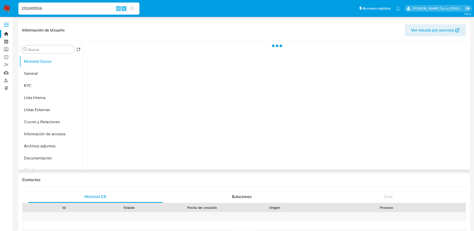
select select "10"
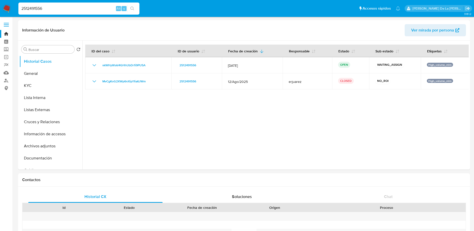
click at [38, 9] on input "2512491556" at bounding box center [78, 8] width 121 height 7
paste input "1709025978"
type input "1709025978"
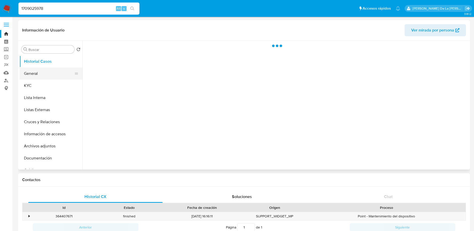
click at [48, 72] on button "General" at bounding box center [48, 74] width 59 height 12
select select "10"
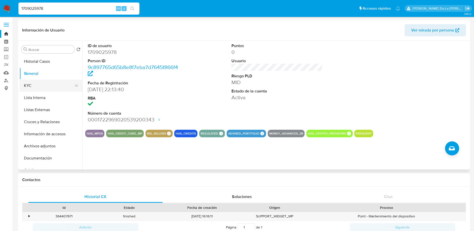
click at [44, 85] on button "KYC" at bounding box center [48, 86] width 59 height 12
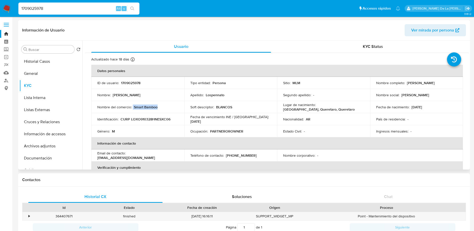
drag, startPoint x: 156, startPoint y: 107, endPoint x: 133, endPoint y: 107, distance: 23.0
click at [133, 107] on div "Nombre del comercio : Smart Bamboo" at bounding box center [137, 107] width 81 height 5
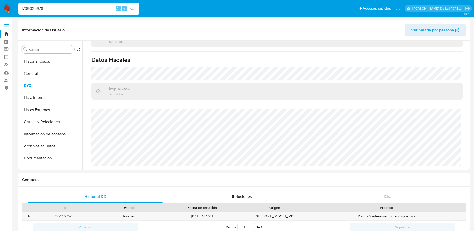
click at [3, 9] on img at bounding box center [7, 8] width 9 height 9
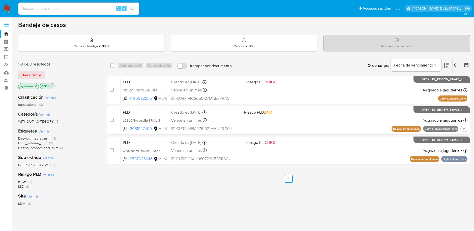
click at [458, 66] on icon at bounding box center [456, 66] width 4 height 4
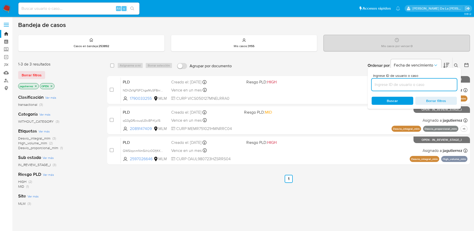
click at [391, 86] on input at bounding box center [414, 84] width 85 height 7
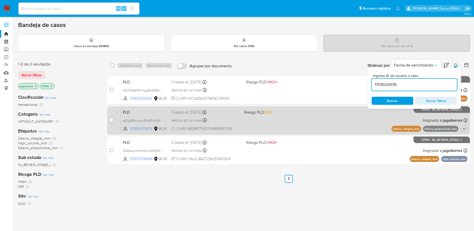
type input "1709025978"
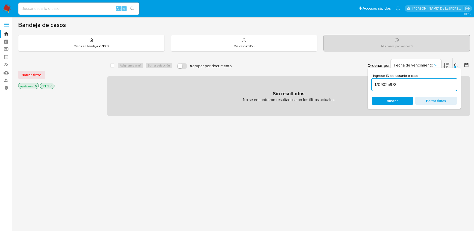
click at [34, 85] on p "jagutierrez" at bounding box center [28, 86] width 20 height 6
click at [35, 85] on icon "close-filter" at bounding box center [36, 86] width 2 height 2
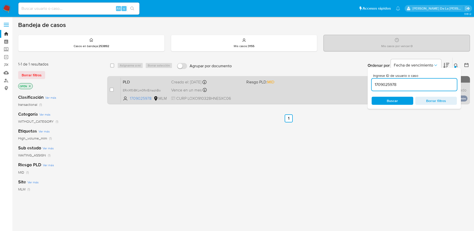
click at [111, 91] on div "case-item-checkbox" at bounding box center [112, 89] width 4 height 5
click at [112, 88] on input "checkbox" at bounding box center [112, 90] width 4 height 4
checkbox input "true"
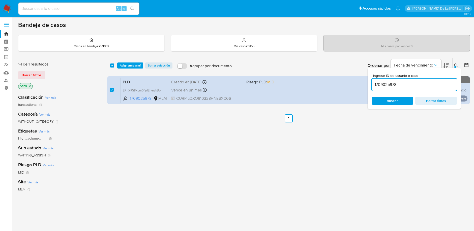
click at [389, 85] on input "1709025978" at bounding box center [414, 84] width 85 height 7
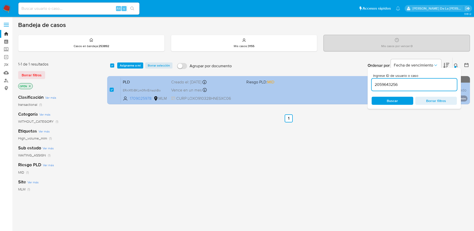
type input "2059643256"
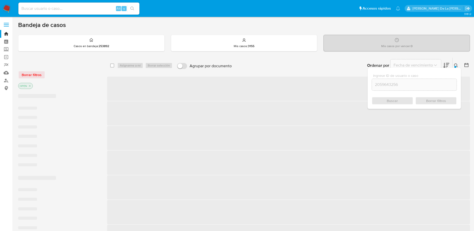
checkbox input "false"
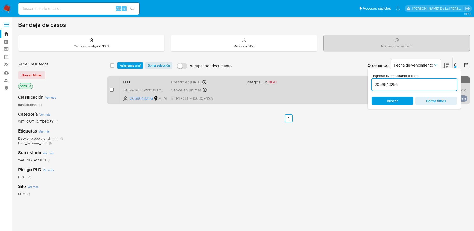
click at [114, 89] on div "case-item-checkbox No es posible asignar el caso" at bounding box center [115, 89] width 11 height 25
click at [111, 89] on input "checkbox" at bounding box center [112, 90] width 4 height 4
checkbox input "true"
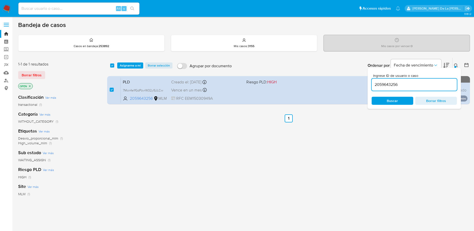
click at [385, 83] on input "2059643256" at bounding box center [414, 84] width 85 height 7
type input "660869643"
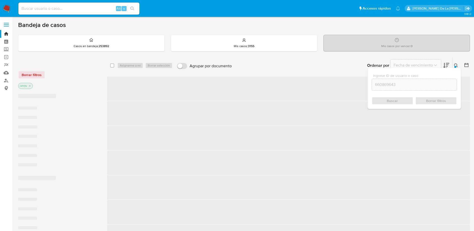
checkbox input "false"
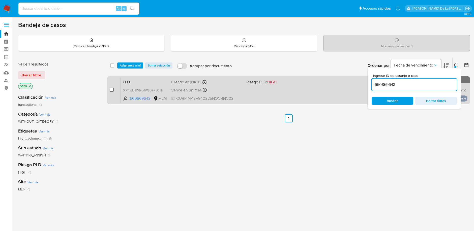
click at [111, 89] on input "checkbox" at bounding box center [112, 90] width 4 height 4
checkbox input "true"
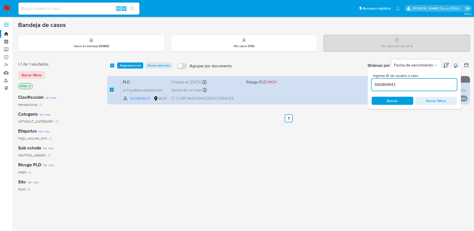
click at [386, 80] on div "660869643" at bounding box center [414, 85] width 85 height 12
click at [382, 85] on input "660869643" at bounding box center [414, 84] width 85 height 7
paste input "466583386"
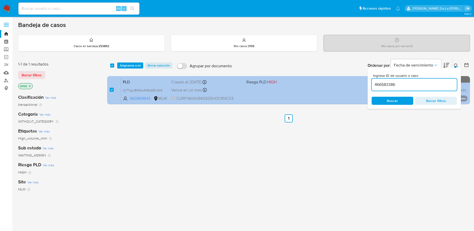
type input "466583386"
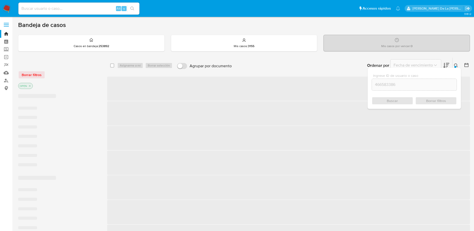
checkbox input "false"
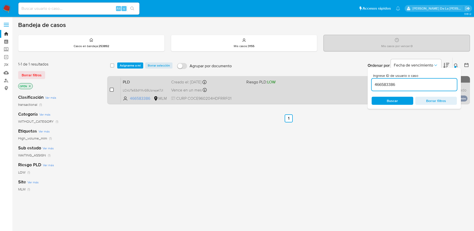
click at [111, 89] on input "checkbox" at bounding box center [112, 90] width 4 height 4
checkbox input "true"
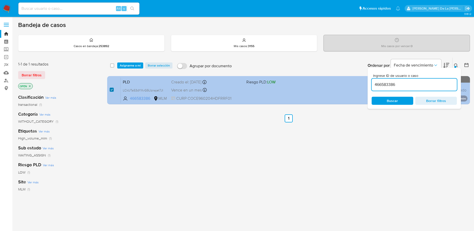
checkbox input "true"
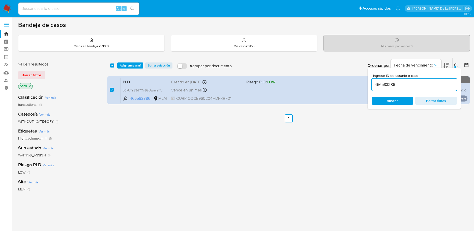
click at [388, 84] on input "466583386" at bounding box center [414, 84] width 85 height 7
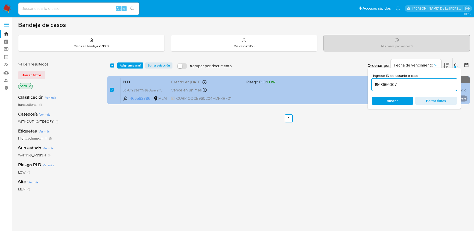
type input "1968666007"
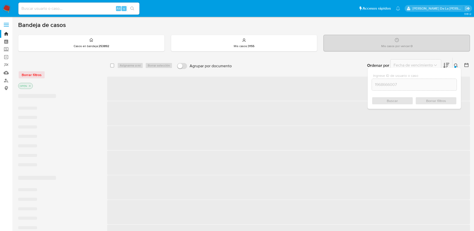
checkbox input "false"
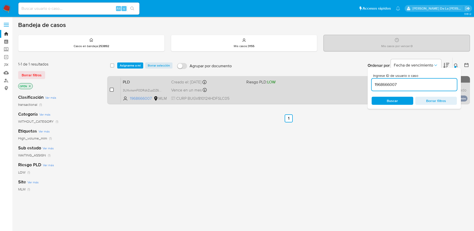
click at [113, 90] on input "checkbox" at bounding box center [112, 90] width 4 height 4
checkbox input "true"
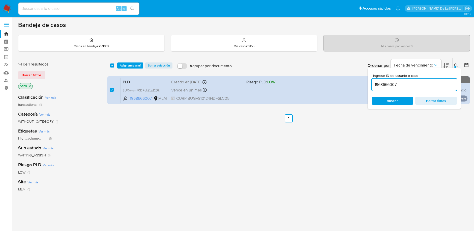
click at [380, 82] on input "1968666007" at bounding box center [414, 84] width 85 height 7
type input "2512491556"
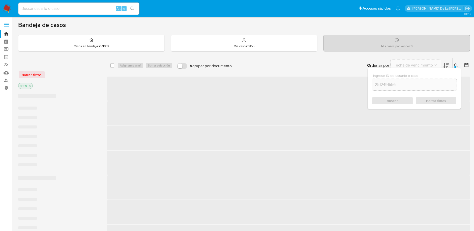
checkbox input "false"
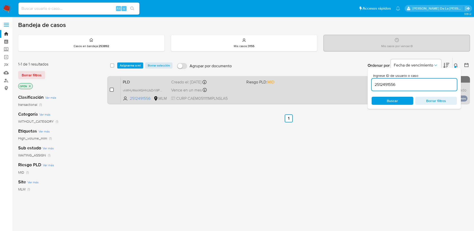
click at [113, 89] on input "checkbox" at bounding box center [112, 90] width 4 height 4
checkbox input "true"
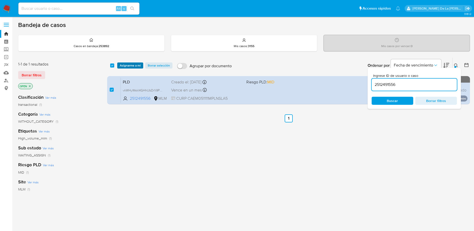
click at [131, 64] on span "Asignarme a mí" at bounding box center [130, 65] width 21 height 5
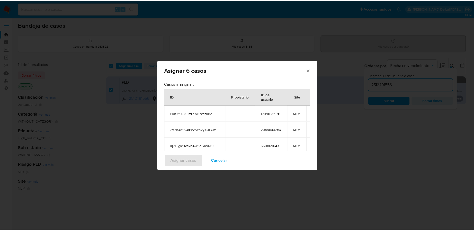
scroll to position [89, 0]
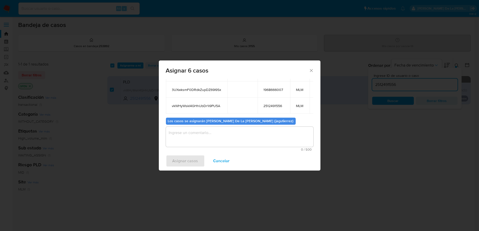
click at [203, 137] on textarea "assign-modal" at bounding box center [239, 137] width 147 height 20
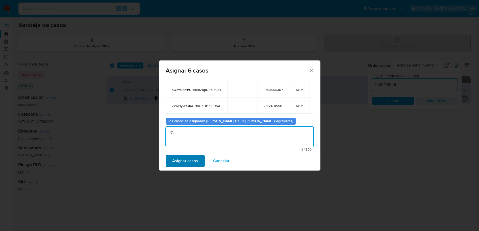
type textarea "JG"
click at [178, 156] on span "Asignar casos" at bounding box center [185, 161] width 26 height 11
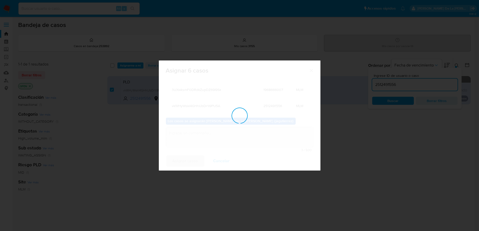
checkbox input "false"
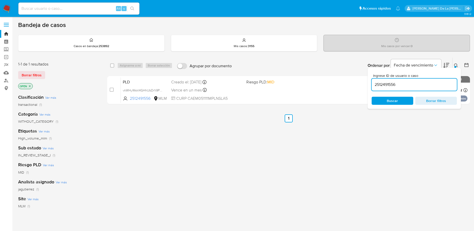
click at [11, 12] on nav "Alt s Accesos rápidos Presiona las siguientes teclas para acceder a algunas de …" at bounding box center [237, 8] width 474 height 17
click at [8, 8] on img at bounding box center [7, 8] width 9 height 9
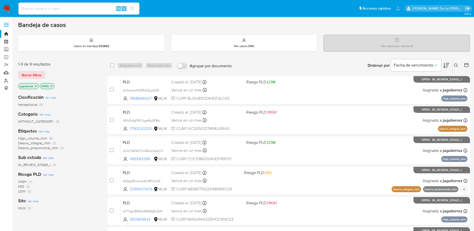
click at [33, 137] on span "High_volume_mlm" at bounding box center [32, 138] width 29 height 5
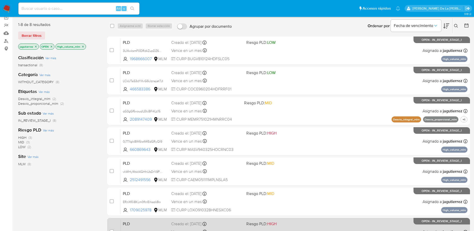
scroll to position [39, 0]
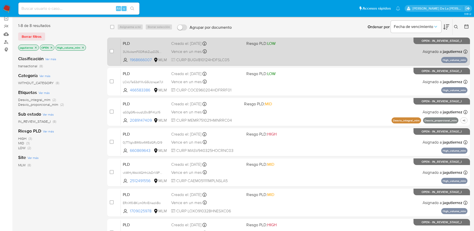
click at [281, 52] on div "PLD 3UXwksmF0DRdkZupDZ69I9Sx 1968666007 MLM Riesgo PLD: LOW Creado el: [DATE] C…" at bounding box center [294, 51] width 347 height 25
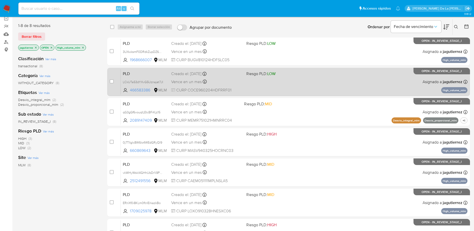
click at [317, 84] on div "PLD LCkUTa53dYXvG5Uznajet7JI 466583386 MLM Riesgo PLD: LOW Creado el: [DATE] Cr…" at bounding box center [294, 81] width 347 height 25
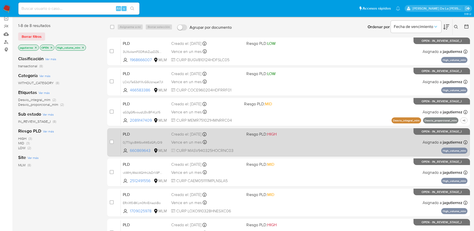
click at [331, 143] on div "PLD 0j7TlIglc8W6Io4WEdGRyQl9 660869643 MLM Riesgo PLD: HIGH Creado el: 12/09/20…" at bounding box center [294, 142] width 347 height 25
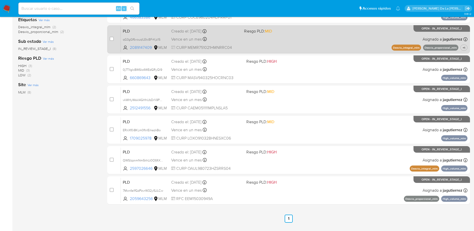
scroll to position [111, 0]
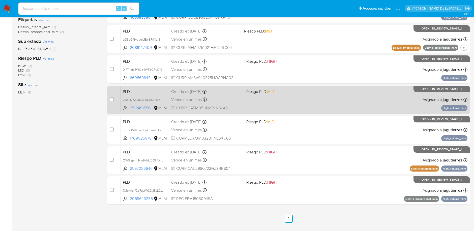
click at [299, 103] on div "PLD vkWHyWskl4GHhUbDr1i9PU5A 2512491556 MLM Riesgo PLD: MID Creado el: 12/09/20…" at bounding box center [294, 99] width 347 height 25
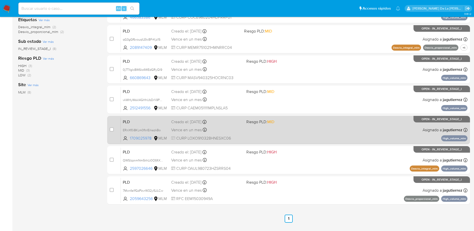
click at [290, 133] on div "PLD ERnXf0i8KLm0fInIErkazkBo 1709025978 MLM Riesgo PLD: MID Creado el: 12/09/20…" at bounding box center [294, 129] width 347 height 25
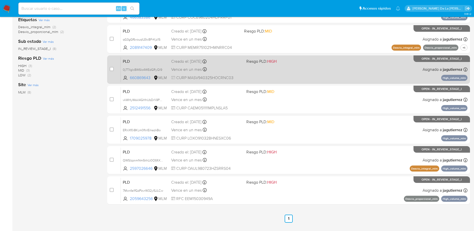
scroll to position [0, 0]
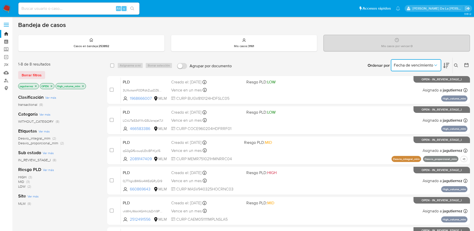
click at [437, 64] on icon "Ordenar por" at bounding box center [435, 65] width 5 height 5
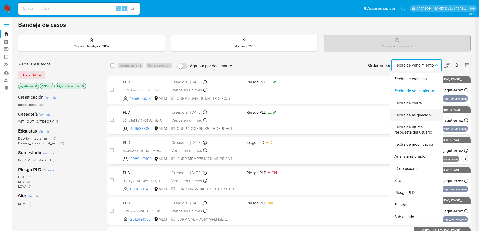
click at [417, 113] on span "Fecha de asignación" at bounding box center [412, 115] width 36 height 5
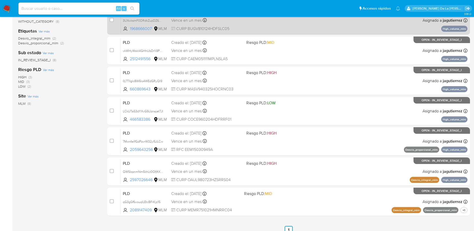
scroll to position [124, 0]
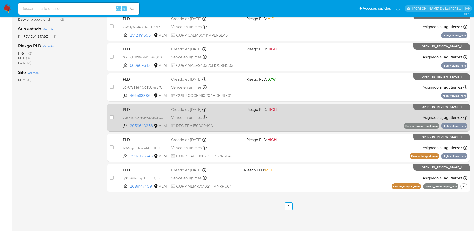
click at [313, 113] on div "PLD 7Mcn4e1fGdPzvrW32yISJLCw 2059643256 MLM Riesgo PLD: HIGH Creado el: 12/09/2…" at bounding box center [294, 117] width 347 height 25
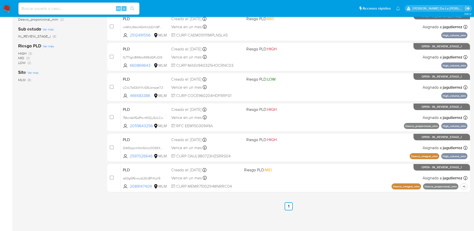
click at [5, 5] on img at bounding box center [7, 8] width 9 height 9
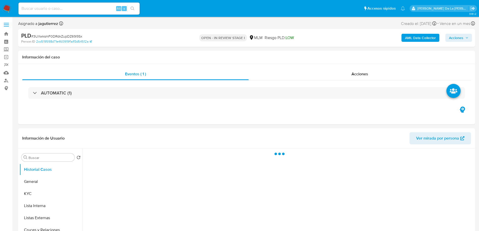
select select "10"
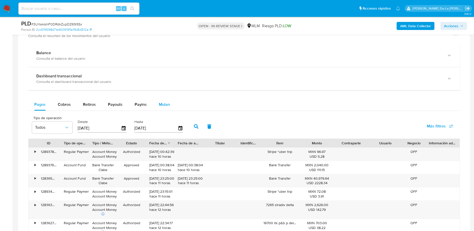
click at [167, 109] on div "Mulan" at bounding box center [164, 105] width 11 height 12
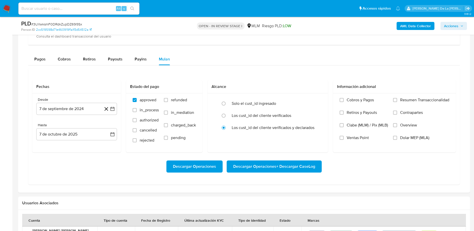
scroll to position [407, 0]
click at [113, 107] on icon "button" at bounding box center [112, 108] width 5 height 5
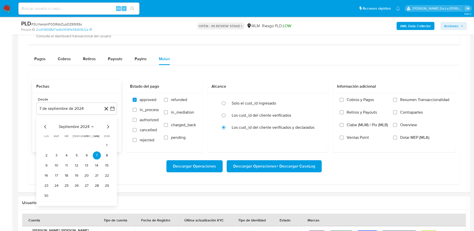
click at [108, 122] on div "septiembre 2024 septiembre 2024 lun lunes mar martes mié miércoles jue jueves v…" at bounding box center [76, 161] width 81 height 90
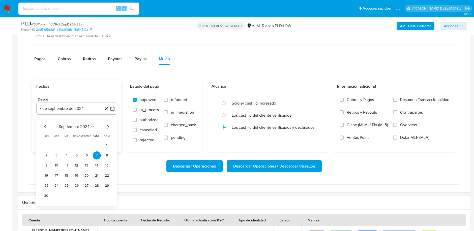
click at [108, 125] on icon "Mes siguiente" at bounding box center [108, 127] width 2 height 4
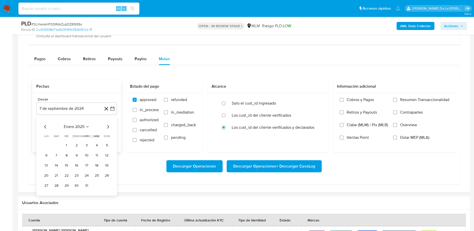
click at [108, 125] on icon "Mes siguiente" at bounding box center [108, 127] width 2 height 4
click at [47, 125] on icon "Mes anterior" at bounding box center [45, 127] width 6 height 6
click at [96, 145] on button "1" at bounding box center [97, 146] width 8 height 8
click at [86, 116] on div "Desde 1 de marzo de 2025 [DATE] Hasta 7 de octubre de 2025 [DATE]" at bounding box center [76, 122] width 89 height 59
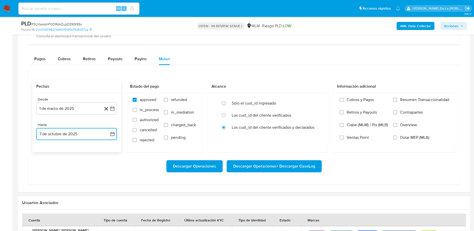
click at [69, 135] on button "7 de octubre de 2025" at bounding box center [76, 134] width 81 height 12
click at [46, 151] on icon "Mes anterior" at bounding box center [45, 152] width 6 height 6
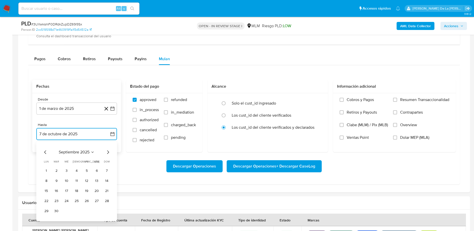
click at [46, 151] on icon "Mes anterior" at bounding box center [45, 152] width 6 height 6
click at [106, 208] on button "31" at bounding box center [107, 211] width 8 height 8
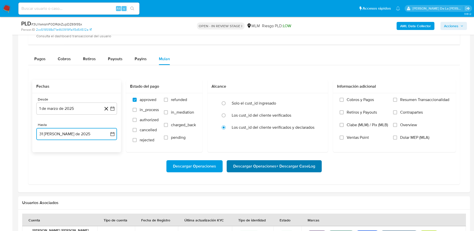
click at [266, 167] on span "Descargar Operaciones + Descargar CaseLog" at bounding box center [274, 166] width 82 height 11
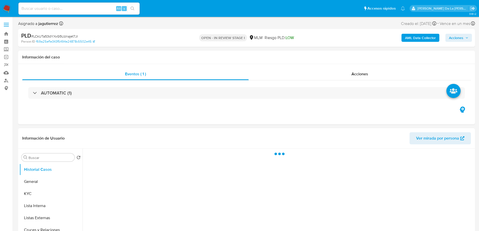
select select "10"
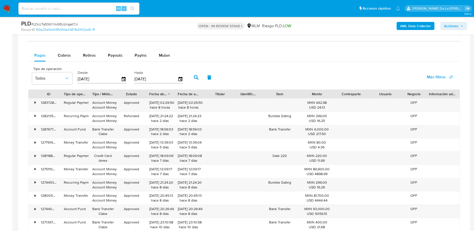
scroll to position [411, 0]
click at [168, 49] on button "Mulan" at bounding box center [164, 55] width 23 height 12
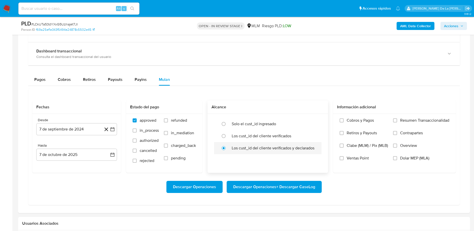
scroll to position [386, 0]
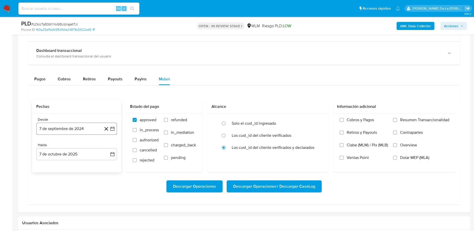
click at [114, 126] on icon "button" at bounding box center [112, 128] width 5 height 5
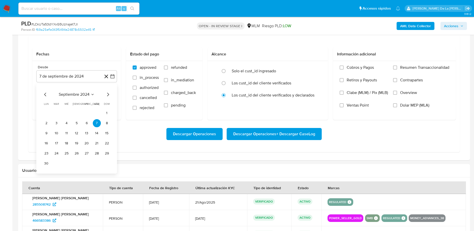
scroll to position [432, 0]
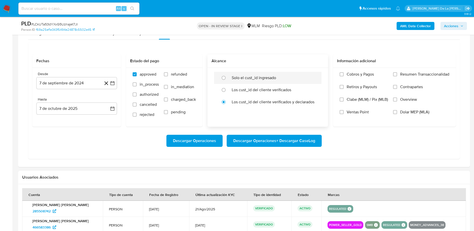
click at [249, 72] on div "Solo el cust_id ingresado" at bounding box center [273, 78] width 83 height 12
radio input "true"
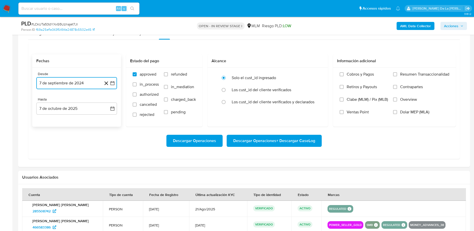
click at [113, 81] on icon "button" at bounding box center [112, 83] width 5 height 5
click at [108, 98] on icon "Mes siguiente" at bounding box center [108, 101] width 6 height 6
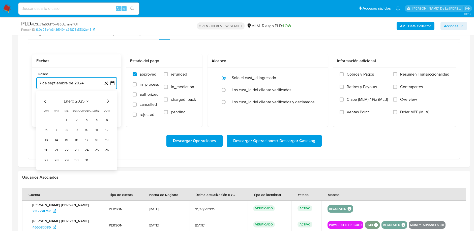
click at [108, 98] on icon "Mes siguiente" at bounding box center [108, 101] width 6 height 6
click at [98, 120] on button "1" at bounding box center [97, 120] width 8 height 8
click at [81, 112] on button "7 de octubre de 2025" at bounding box center [76, 109] width 81 height 12
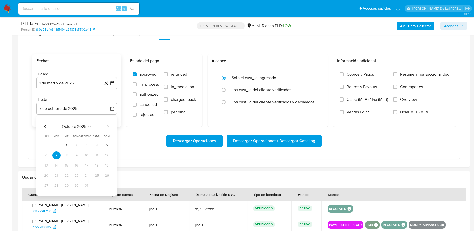
click at [42, 124] on div "octubre 2025 octubre 2025 lun lunes mar martes mié miércoles jue jueves vie vie…" at bounding box center [76, 156] width 81 height 80
click at [44, 125] on icon "Mes anterior" at bounding box center [45, 127] width 6 height 6
click at [109, 185] on button "31" at bounding box center [107, 186] width 8 height 8
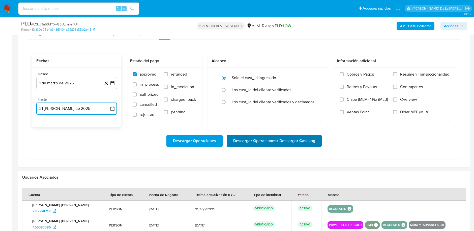
click at [251, 144] on span "Descargar Operaciones + Descargar CaseLog" at bounding box center [274, 140] width 82 height 11
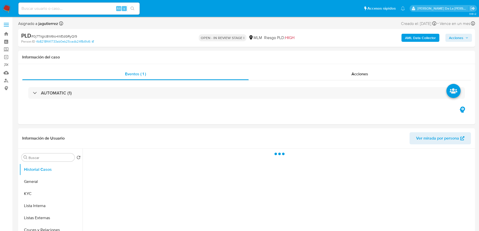
select select "10"
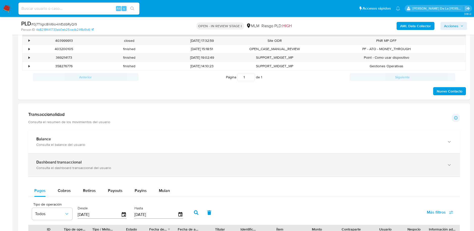
scroll to position [316, 0]
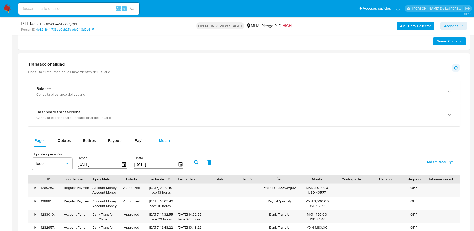
click at [162, 145] on div "Mulan" at bounding box center [164, 141] width 11 height 12
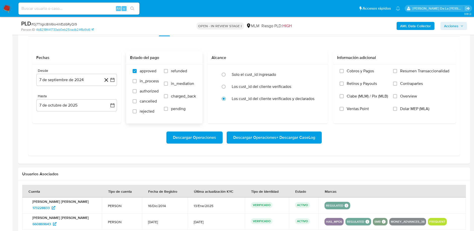
scroll to position [425, 0]
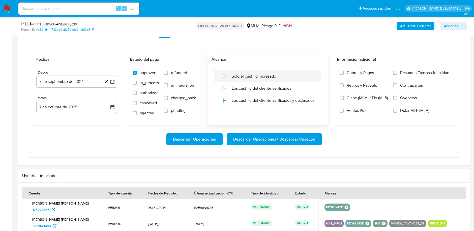
click at [259, 77] on label "Solo el cust_id ingresado" at bounding box center [254, 76] width 44 height 5
click at [228, 77] on input "radio" at bounding box center [224, 76] width 8 height 8
radio input "true"
click at [114, 79] on icon "button" at bounding box center [112, 81] width 5 height 5
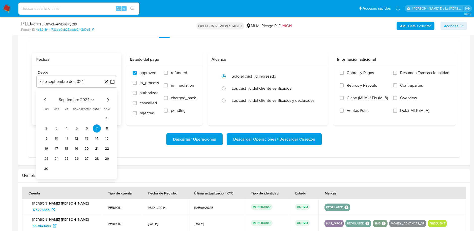
click at [108, 99] on icon "Mes siguiente" at bounding box center [108, 100] width 6 height 6
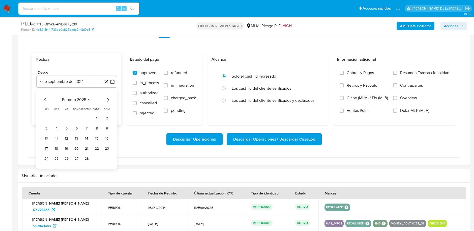
click at [108, 99] on icon "Mes siguiente" at bounding box center [108, 100] width 6 height 6
click at [96, 117] on button "1" at bounding box center [97, 119] width 8 height 8
click at [81, 115] on div "Desde 1 de marzo de 2025 1-03-2025 Hasta 7 de octubre de 2025 7-10-2025" at bounding box center [76, 95] width 89 height 59
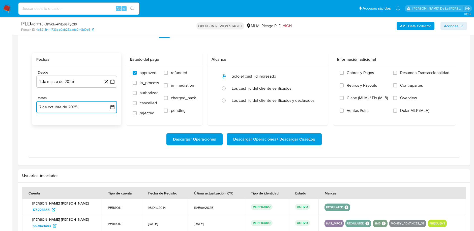
click at [64, 107] on button "7 de octubre de 2025" at bounding box center [76, 107] width 81 height 12
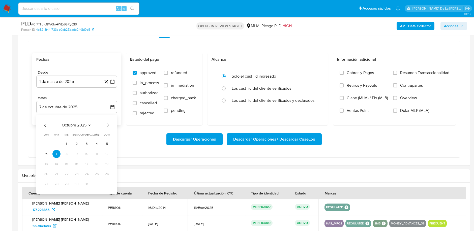
click at [44, 120] on div "octubre 2025 octubre 2025 lun lunes mar martes mié miércoles jue jueves vie vie…" at bounding box center [76, 155] width 81 height 80
click at [44, 122] on icon "Mes anterior" at bounding box center [45, 125] width 6 height 6
click at [108, 182] on button "31" at bounding box center [107, 184] width 8 height 8
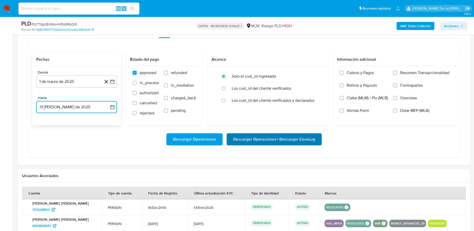
click at [268, 139] on span "Descargar Operaciones + Descargar CaseLog" at bounding box center [274, 139] width 82 height 11
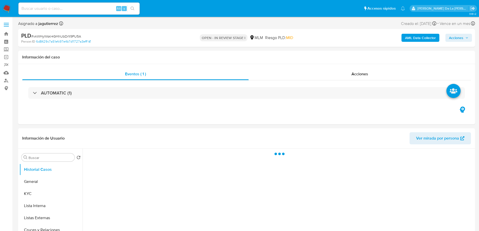
select select "10"
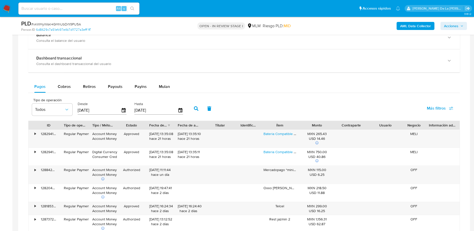
scroll to position [379, 0]
click at [176, 88] on div "Pagos Cobros Retiros Payouts Payins Mulan" at bounding box center [244, 86] width 432 height 12
click at [149, 88] on button "Payins" at bounding box center [141, 86] width 24 height 12
select select "10"
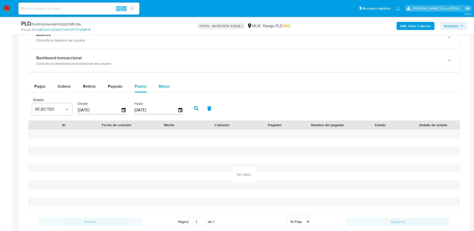
click at [162, 88] on div "Mulan" at bounding box center [164, 86] width 11 height 12
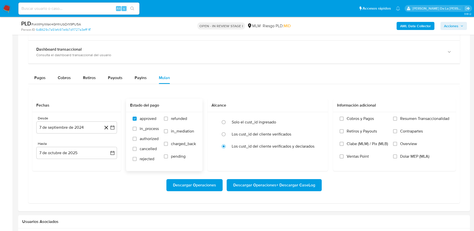
scroll to position [388, 0]
click at [115, 125] on button "7 de septiembre de 2024" at bounding box center [76, 128] width 81 height 12
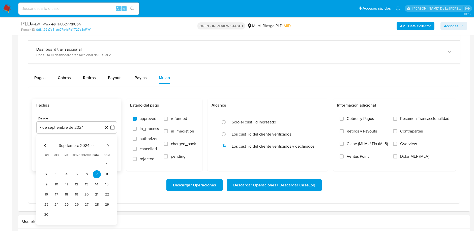
click at [108, 146] on icon "Mes siguiente" at bounding box center [108, 146] width 2 height 4
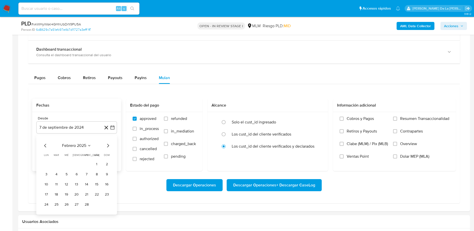
click at [108, 146] on icon "Mes siguiente" at bounding box center [108, 146] width 2 height 4
click at [96, 165] on button "1" at bounding box center [97, 164] width 8 height 8
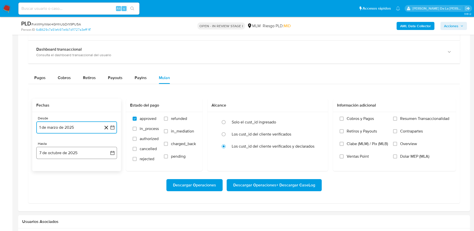
click at [81, 149] on button "7 de octubre de 2025" at bounding box center [76, 153] width 81 height 12
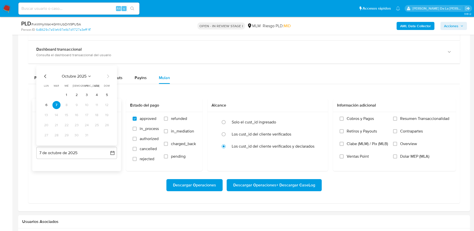
click at [45, 77] on icon "Mes anterior" at bounding box center [45, 76] width 6 height 6
click at [107, 135] on button "31" at bounding box center [107, 135] width 8 height 8
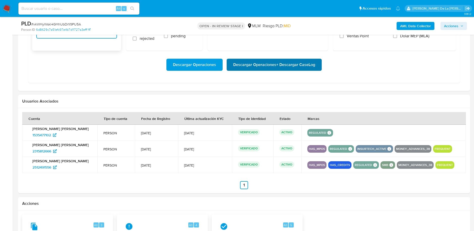
scroll to position [508, 0]
click at [287, 62] on span "Descargar Operaciones + Descargar CaseLog" at bounding box center [274, 65] width 82 height 11
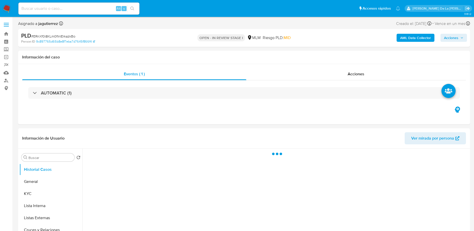
select select "10"
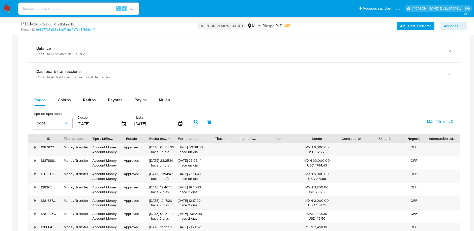
scroll to position [331, 0]
click at [164, 94] on div "Mulan" at bounding box center [164, 100] width 11 height 12
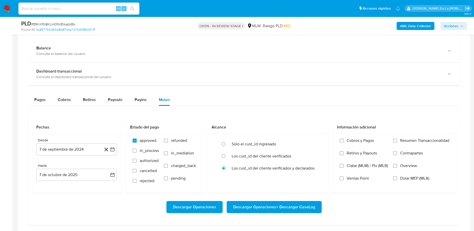
click at [161, 99] on span "Mulan" at bounding box center [164, 100] width 11 height 6
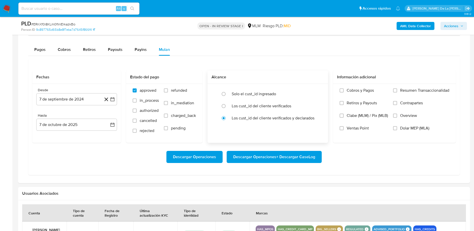
scroll to position [375, 0]
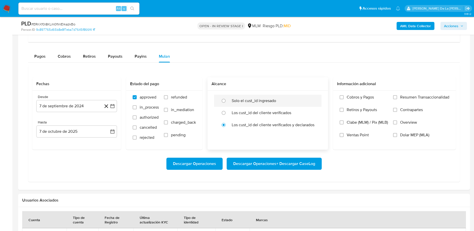
click at [229, 100] on div at bounding box center [225, 101] width 14 height 11
radio input "true"
click at [116, 107] on button "7 de septiembre de 2024" at bounding box center [76, 106] width 81 height 12
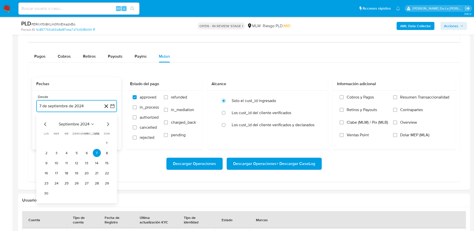
click at [109, 124] on icon "Mes siguiente" at bounding box center [108, 124] width 6 height 6
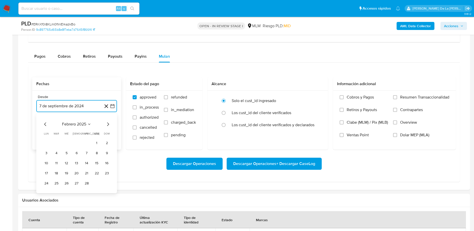
click at [109, 124] on icon "Mes siguiente" at bounding box center [108, 124] width 6 height 6
click at [96, 146] on button "1" at bounding box center [97, 143] width 8 height 8
click at [81, 130] on button "7 de octubre de 2025" at bounding box center [76, 132] width 81 height 12
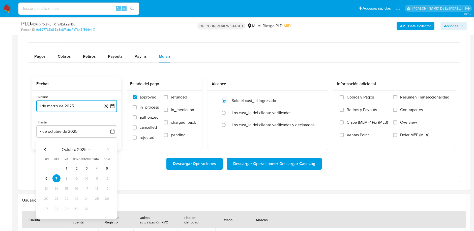
click at [46, 149] on icon "Mes anterior" at bounding box center [45, 150] width 6 height 6
click at [106, 207] on button "31" at bounding box center [107, 209] width 8 height 8
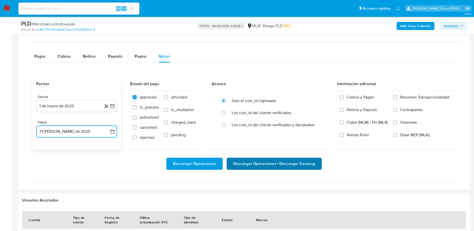
click at [263, 167] on span "Descargar Operaciones + Descargar CaseLog" at bounding box center [274, 163] width 82 height 11
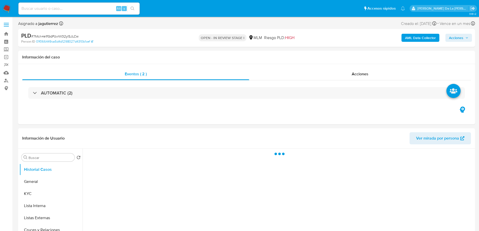
select select "10"
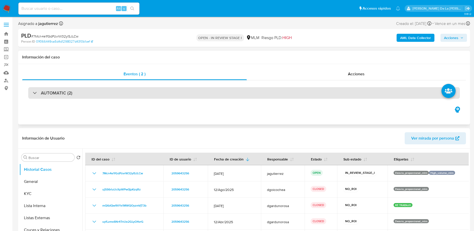
scroll to position [78, 0]
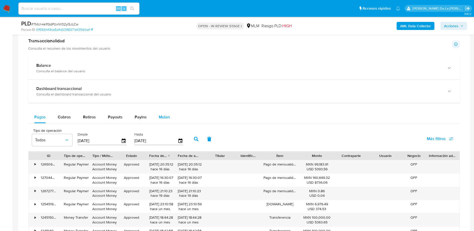
click at [169, 113] on button "Mulan" at bounding box center [164, 117] width 23 height 12
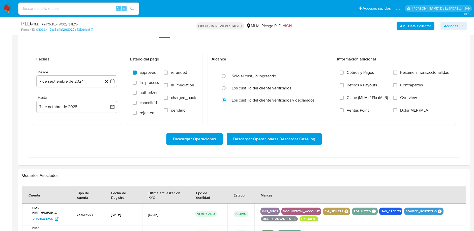
scroll to position [435, 0]
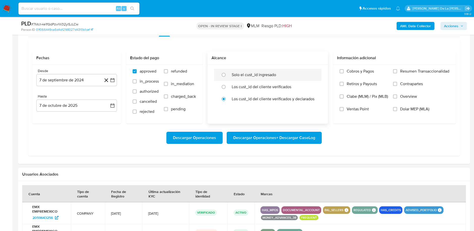
click at [243, 74] on label "Solo el cust_id ingresado" at bounding box center [254, 74] width 44 height 5
click at [228, 74] on input "radio" at bounding box center [224, 75] width 8 height 8
radio input "true"
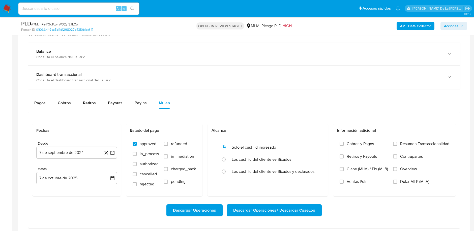
scroll to position [362, 0]
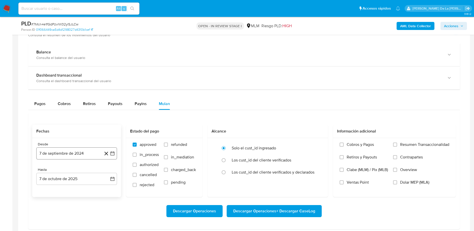
click at [117, 152] on button "7 de septiembre de 2024" at bounding box center [76, 154] width 81 height 12
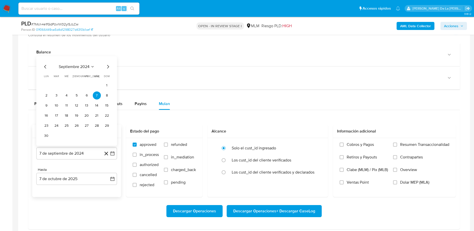
click at [108, 68] on icon "Mes siguiente" at bounding box center [108, 67] width 6 height 6
click at [108, 68] on div "octubre 2024 octubre 2024 lun lunes mar martes mié miércoles jue jueves vie vie…" at bounding box center [76, 106] width 81 height 80
click at [108, 77] on icon "Mes siguiente" at bounding box center [108, 77] width 6 height 6
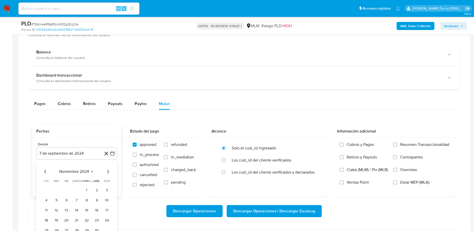
scroll to position [383, 0]
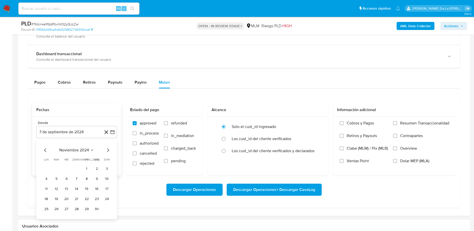
click at [106, 150] on icon "Mes siguiente" at bounding box center [108, 150] width 6 height 6
click at [94, 168] on button "1" at bounding box center [97, 169] width 8 height 8
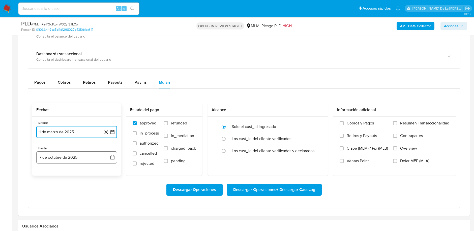
click at [86, 154] on button "7 de octubre de 2025" at bounding box center [76, 158] width 81 height 12
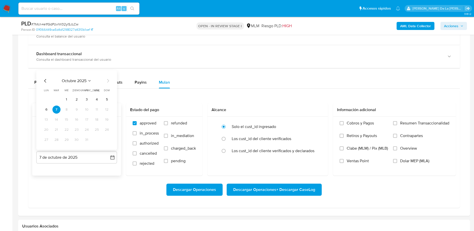
click at [44, 80] on icon "Mes anterior" at bounding box center [45, 81] width 6 height 6
click at [106, 137] on button "31" at bounding box center [107, 140] width 8 height 8
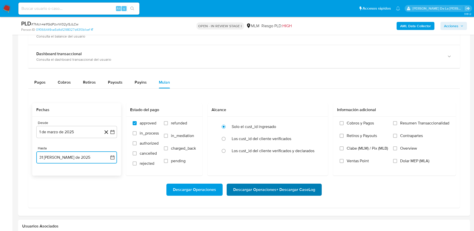
click at [257, 192] on span "Descargar Operaciones + Descargar CaseLog" at bounding box center [274, 189] width 82 height 11
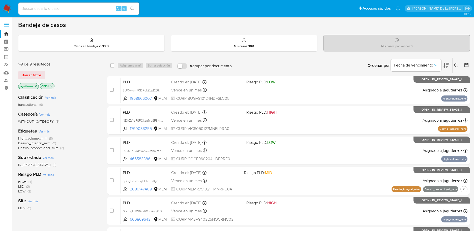
click at [36, 86] on icon "close-filter" at bounding box center [36, 86] width 2 height 2
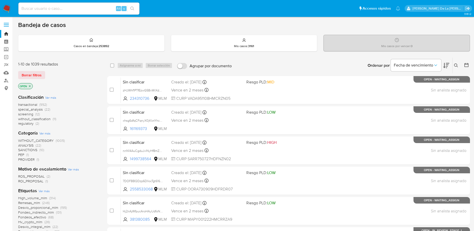
click at [28, 114] on span "screening" at bounding box center [25, 114] width 15 height 5
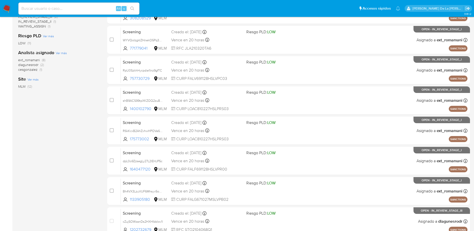
scroll to position [184, 0]
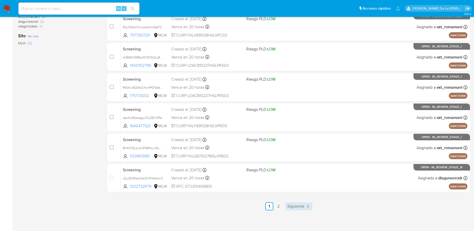
click at [293, 209] on span "Siguiente" at bounding box center [296, 207] width 17 height 4
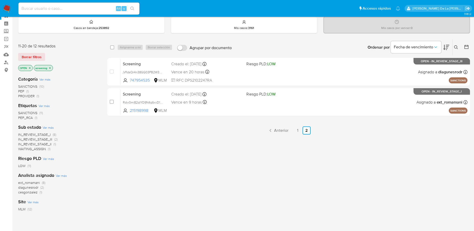
scroll to position [18, 0]
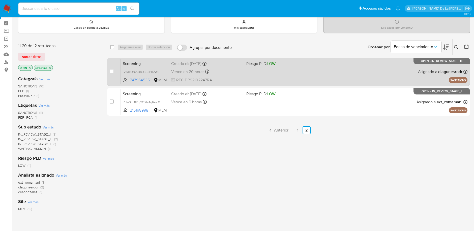
click at [255, 72] on div "Screening jVfldsQr4n38GG03PB2W3a9T 747954535 MLM Riesgo PLD: LOW Creado el: [DA…" at bounding box center [294, 71] width 347 height 25
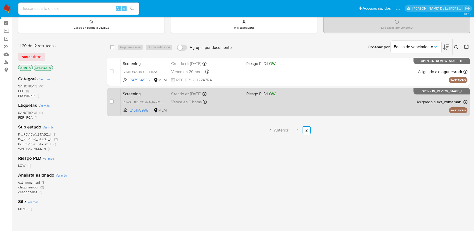
click at [240, 98] on div "Screening Rdw0mi82qIYO9N4q6xvD1i7X 215198998 MLM Riesgo PLD: LOW Creado el: [DA…" at bounding box center [294, 101] width 347 height 25
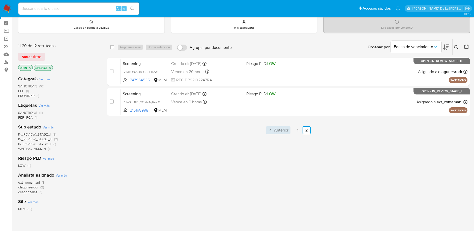
click at [278, 129] on span "Anterior" at bounding box center [281, 130] width 14 height 4
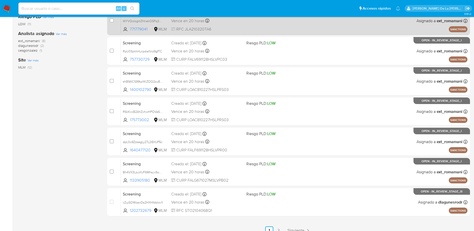
scroll to position [184, 0]
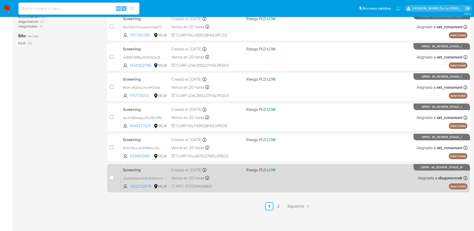
click at [288, 186] on div "Screening cZujSOWzanDs2HXHIbblov1l 1202732679 MLM Riesgo PLD: LOW Creado el: [D…" at bounding box center [294, 177] width 347 height 25
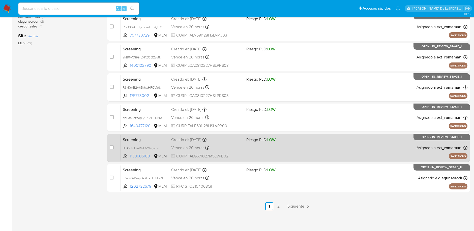
click at [285, 149] on div "Screening Bh4VX3LzuVUF6Mhsyv5oeWPy 1133905180 MLM Riesgo PLD: LOW Creado el: [D…" at bounding box center [294, 147] width 347 height 25
drag, startPoint x: 279, startPoint y: 134, endPoint x: 283, endPoint y: 139, distance: 7.0
click at [283, 139] on div "case-item-checkbox No es posible asignar el caso Screening Bh4VX3LzuVUF6Mhsyv5o…" at bounding box center [288, 148] width 363 height 28
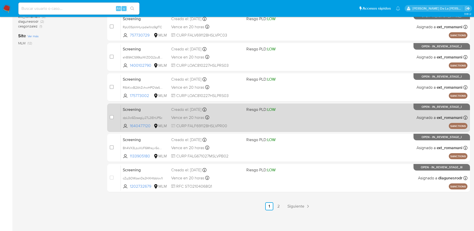
click at [275, 116] on div "Screening dpL0o9ZzsegLy27L2IEHJP5c 1640477120 MLM Riesgo PLD: LOW Creado el: [D…" at bounding box center [294, 117] width 347 height 25
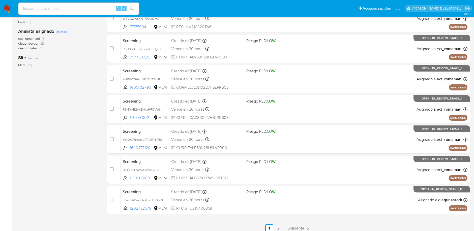
scroll to position [160, 0]
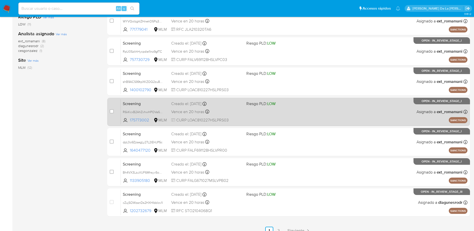
click at [286, 107] on div "Screening R6kKcxB2AhZvhwHPOVa67Rky 175773002 MLM Riesgo PLD: LOW Creado el: [DA…" at bounding box center [294, 111] width 347 height 25
click at [287, 108] on div "Screening R6kKcxB2AhZvhwHPOVa67Rky 175773002 MLM Riesgo PLD: LOW Creado el: [DA…" at bounding box center [294, 111] width 347 height 25
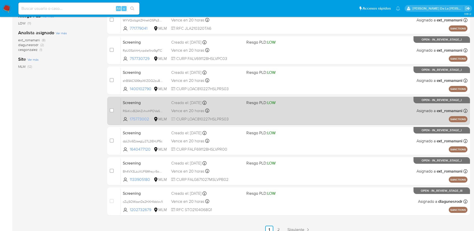
scroll to position [150, 0]
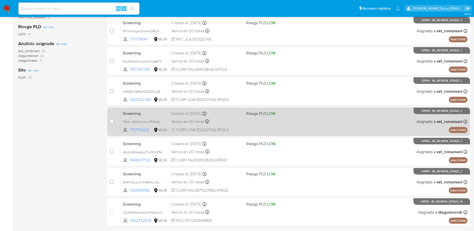
click at [237, 121] on div "Vence en 20 horas Vence el [DATE] 04:10:15" at bounding box center [206, 121] width 71 height 7
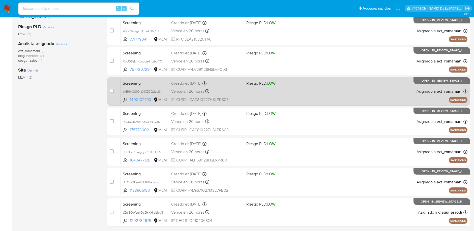
click at [247, 94] on div "Screening shB9ACS99tpXKZOQ2zu82w7a 1400102790 MLM Riesgo PLD: LOW Creado el: [D…" at bounding box center [294, 91] width 347 height 25
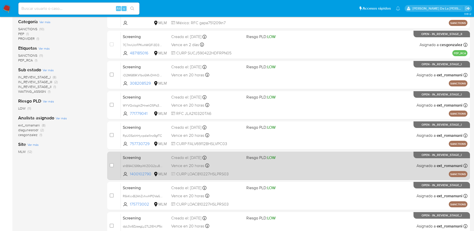
scroll to position [75, 0]
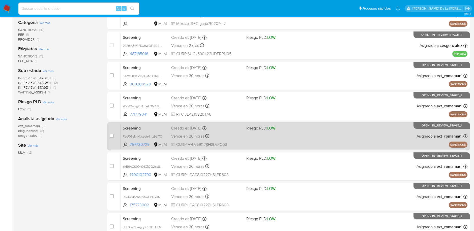
click at [272, 138] on div "Screening RpU0SzkhHycpdie1Inz9gfTC 757730729 MLM Riesgo PLD: LOW Creado el: [DA…" at bounding box center [294, 136] width 347 height 25
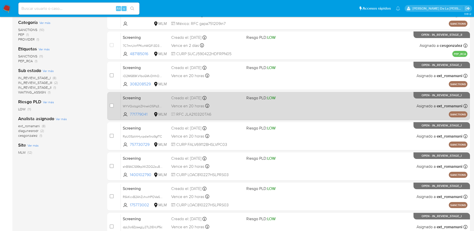
click at [234, 108] on div "Vence en 20 horas Vence el [DATE] 04:26:45" at bounding box center [206, 106] width 71 height 7
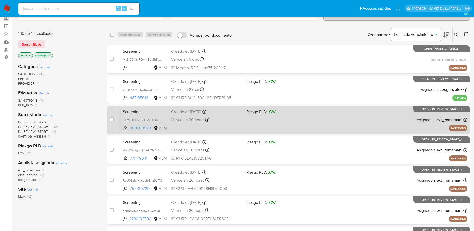
scroll to position [30, 0]
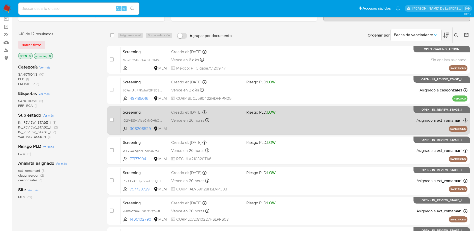
click at [225, 114] on div "Creado el: [DATE] Creado el: [DATE] 20:37:37" at bounding box center [206, 113] width 71 height 6
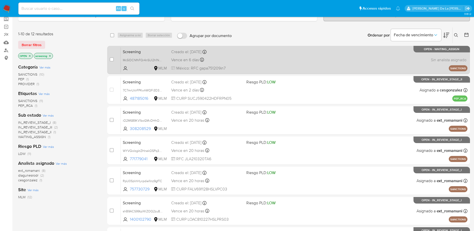
click at [285, 61] on div "Screening Mc5IDCNfhFQr4nSUl2h1N3Hx MLM Creado el: 05/10/2025 Creado el: 05/10/2…" at bounding box center [294, 59] width 347 height 25
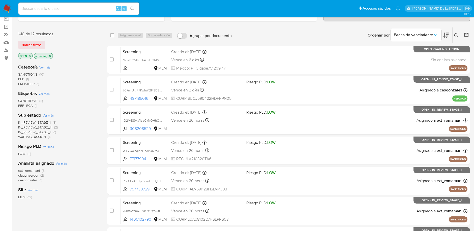
click at [5, 5] on img at bounding box center [7, 8] width 9 height 9
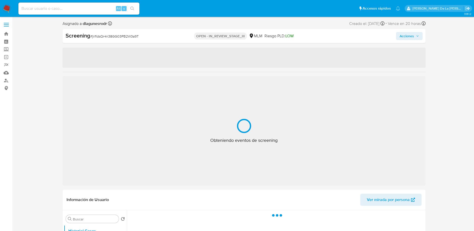
select select "10"
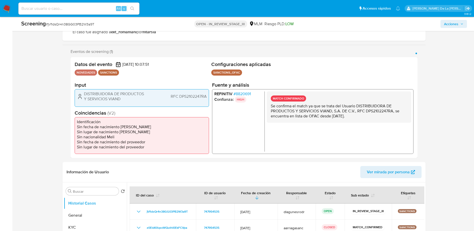
scroll to position [74, 0]
click at [246, 92] on span "# 8820691" at bounding box center [242, 94] width 17 height 5
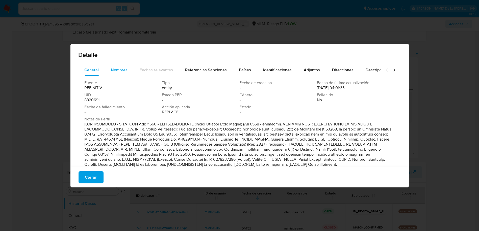
click at [127, 67] on span "Nombres" at bounding box center [119, 70] width 17 height 6
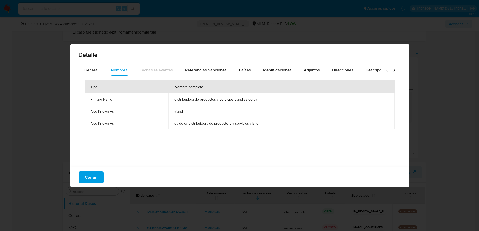
click at [104, 170] on div "Cerrar" at bounding box center [239, 177] width 338 height 20
click at [103, 172] on div "Cerrar" at bounding box center [239, 177] width 338 height 20
click at [93, 175] on span "Cerrar" at bounding box center [91, 177] width 12 height 11
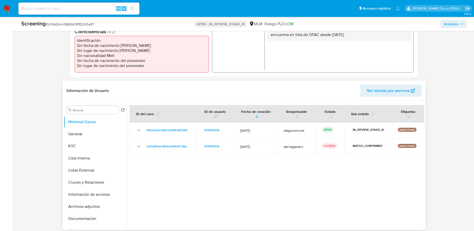
scroll to position [160, 0]
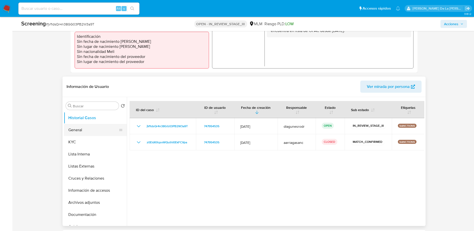
click at [92, 136] on button "General" at bounding box center [93, 130] width 59 height 12
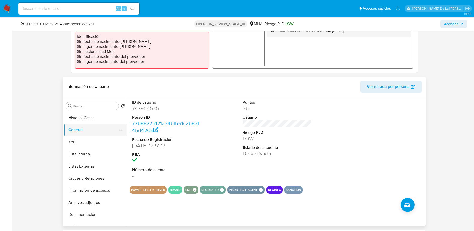
click at [79, 136] on button "General" at bounding box center [93, 130] width 59 height 12
click at [78, 139] on button "KYC" at bounding box center [93, 142] width 59 height 12
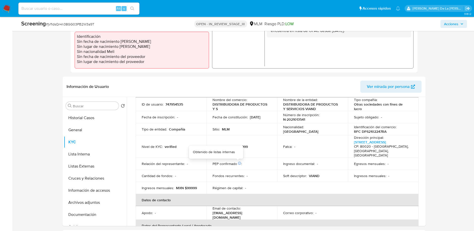
scroll to position [36, 0]
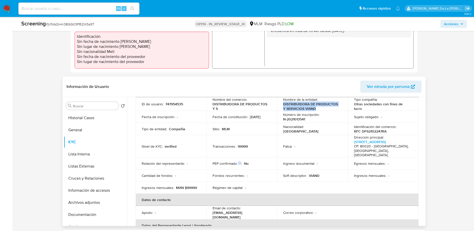
drag, startPoint x: 317, startPoint y: 108, endPoint x: 280, endPoint y: 104, distance: 37.0
click at [280, 104] on td "Nombre de la entidad : DISTRIBUIDORA DE PRODUCTOS Y SERVICIOS VIAND" at bounding box center [312, 104] width 71 height 14
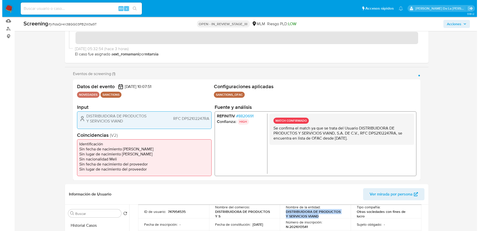
scroll to position [50, 0]
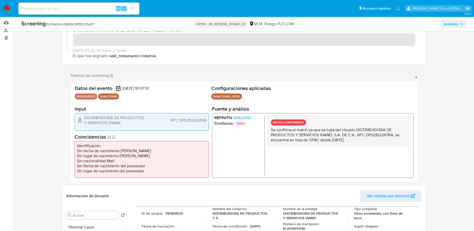
click at [246, 116] on span "# 8820691" at bounding box center [242, 118] width 17 height 5
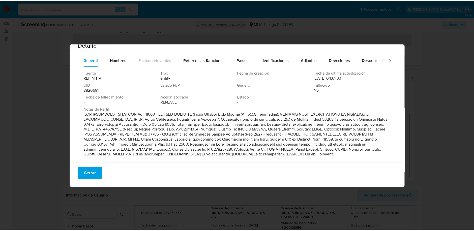
scroll to position [14, 0]
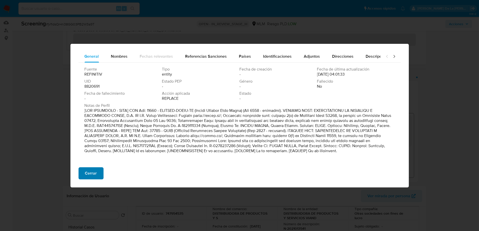
click at [91, 177] on span "Cerrar" at bounding box center [91, 173] width 12 height 11
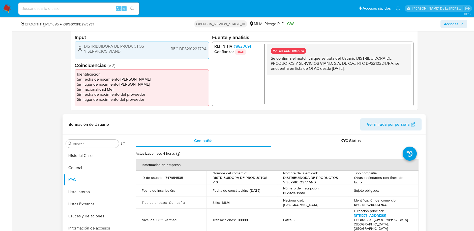
scroll to position [56, 0]
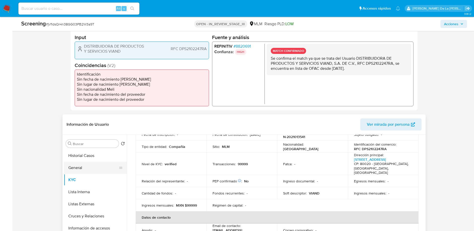
click at [83, 163] on button "General" at bounding box center [93, 168] width 59 height 12
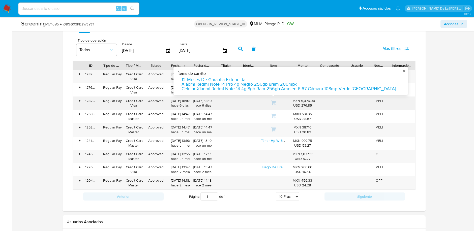
scroll to position [509, 0]
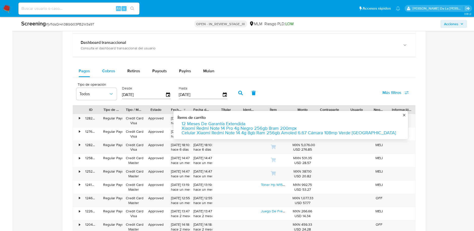
click at [106, 73] on div "Cobros" at bounding box center [108, 71] width 13 height 12
select select "10"
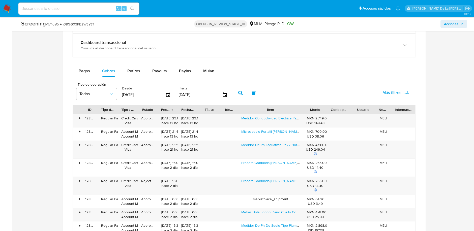
drag, startPoint x: 287, startPoint y: 108, endPoint x: 321, endPoint y: 111, distance: 34.1
click at [321, 111] on div "ID Tipo de operación Tipo / Método Estado Fecha de creación Fecha de aprobación…" at bounding box center [244, 109] width 343 height 9
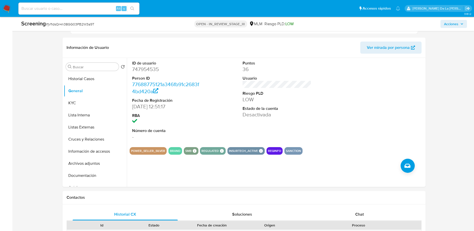
scroll to position [199, 0]
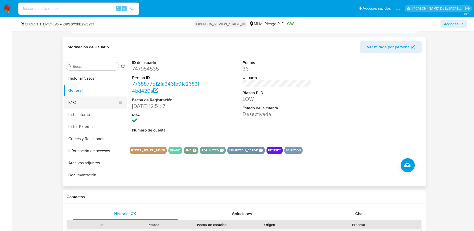
click at [86, 103] on button "KYC" at bounding box center [93, 103] width 59 height 12
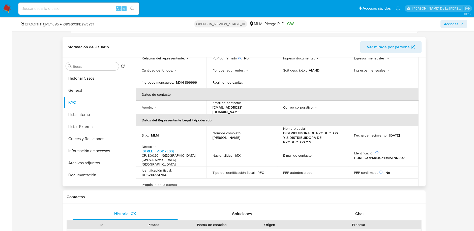
scroll to position [94, 0]
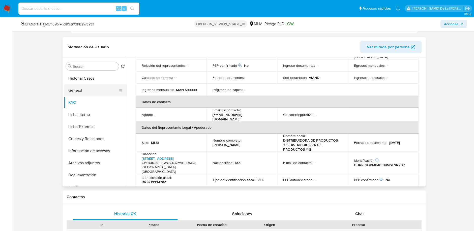
click at [105, 91] on button "General" at bounding box center [93, 91] width 59 height 12
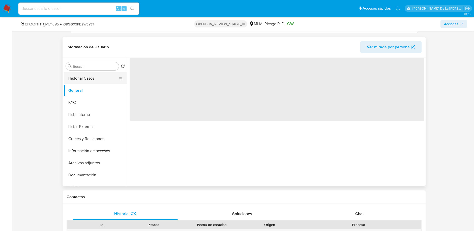
click at [94, 77] on button "Historial Casos" at bounding box center [93, 78] width 59 height 12
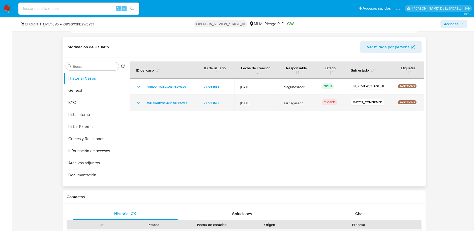
click at [135, 103] on td "z0EldKXqsvWQuthI0EkFCVpa" at bounding box center [163, 103] width 66 height 16
click at [139, 101] on icon "Mostrar/Ocultar" at bounding box center [139, 103] width 6 height 6
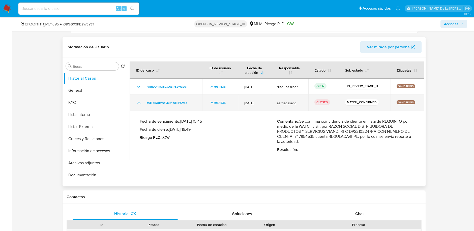
click at [140, 104] on icon "Mostrar/Ocultar" at bounding box center [139, 103] width 6 height 6
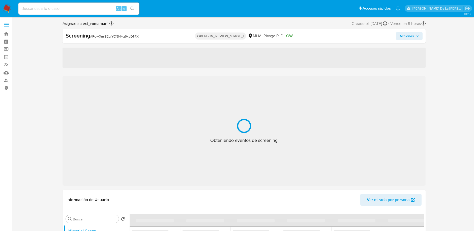
select select "10"
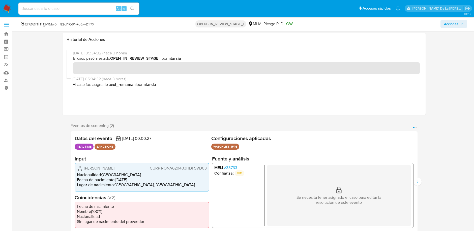
scroll to position [73, 0]
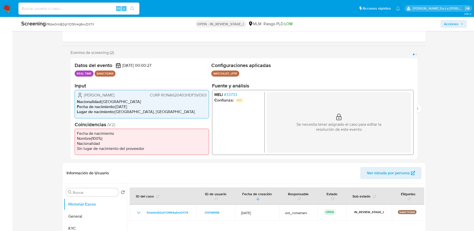
click at [76, 23] on span "# Rdw0mi82qIYO9N4q6xvD1i7X" at bounding box center [70, 24] width 48 height 5
copy span "Rdw0mi82qIYO9N4q6xvD1i7X"
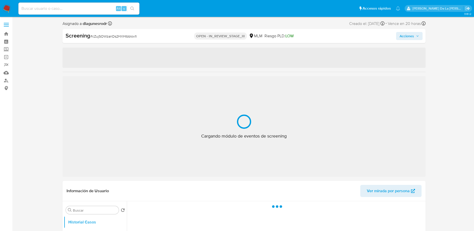
select select "10"
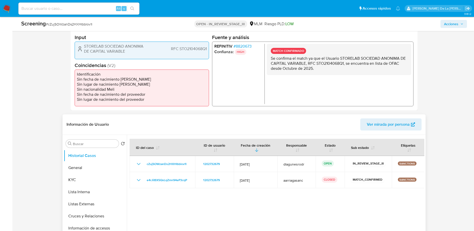
scroll to position [122, 0]
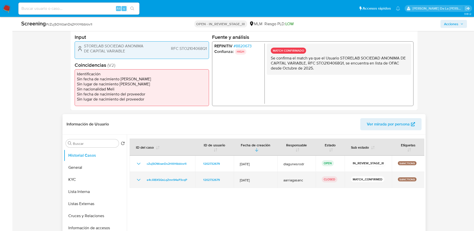
click at [135, 179] on td "e4rJilBX5QsLqZmn94eP3cqP" at bounding box center [163, 180] width 66 height 16
click at [137, 178] on icon "Mostrar/Ocultar" at bounding box center [139, 180] width 6 height 6
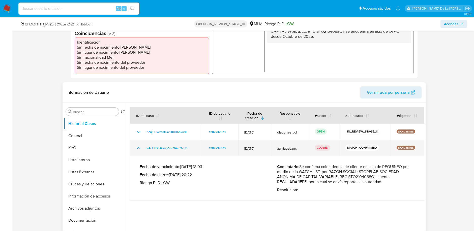
scroll to position [155, 0]
click at [139, 148] on icon "Mostrar/Ocultar" at bounding box center [139, 148] width 6 height 6
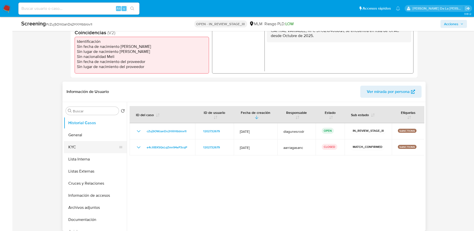
click at [90, 145] on button "KYC" at bounding box center [93, 147] width 59 height 12
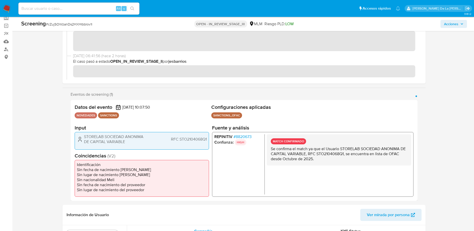
scroll to position [0, 0]
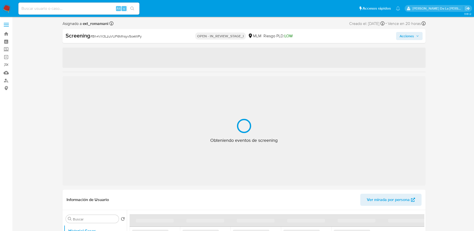
select select "10"
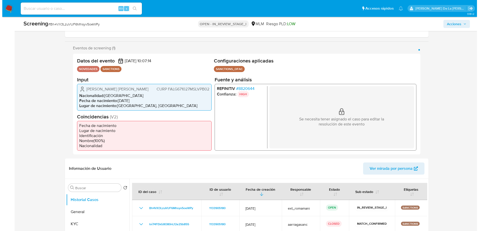
scroll to position [98, 0]
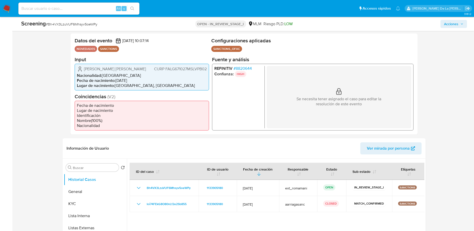
click at [245, 69] on span "# 8820644" at bounding box center [243, 68] width 18 height 5
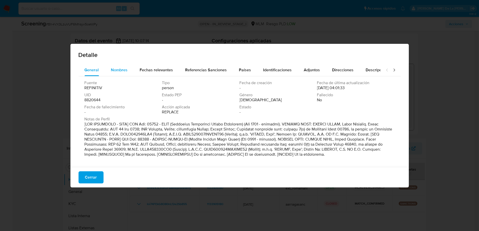
click at [123, 66] on div "Nombres" at bounding box center [119, 70] width 17 height 12
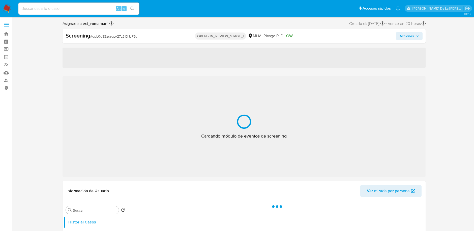
select select "10"
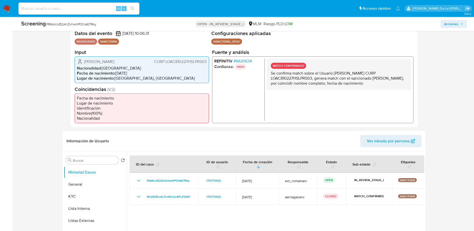
scroll to position [106, 0]
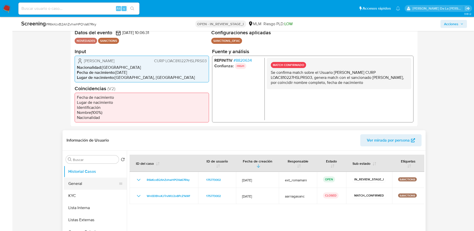
click at [89, 180] on button "General" at bounding box center [93, 184] width 59 height 12
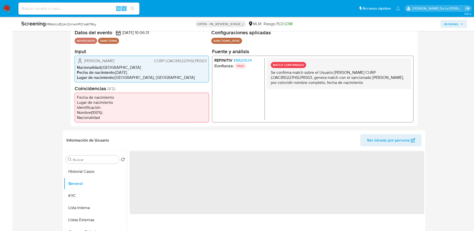
click at [239, 62] on span "# 8820634" at bounding box center [243, 60] width 18 height 5
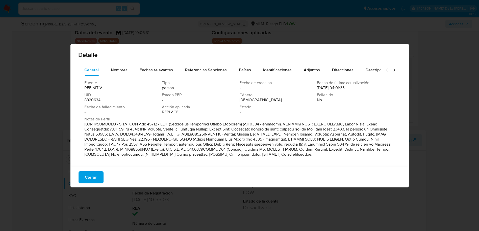
click at [128, 77] on div "Fuente REFINITIV Tipo person Fecha de creación - Fecha de última actualización …" at bounding box center [239, 120] width 322 height 88
click at [115, 73] on div "Nombres" at bounding box center [119, 70] width 17 height 12
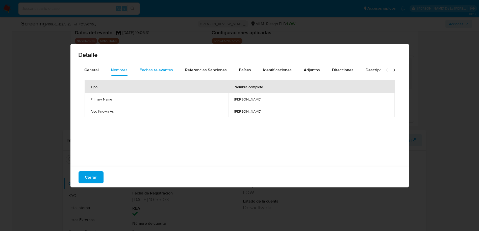
click at [143, 69] on span "Fechas relevantes" at bounding box center [156, 70] width 33 height 6
click at [91, 177] on span "Cerrar" at bounding box center [91, 177] width 12 height 11
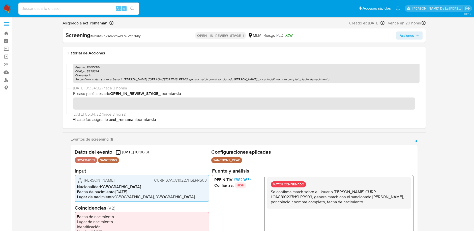
scroll to position [0, 0]
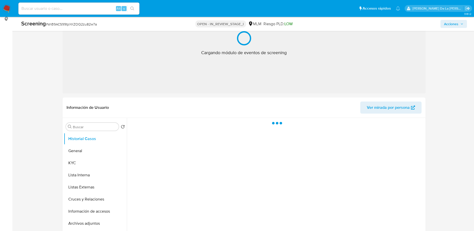
select select "10"
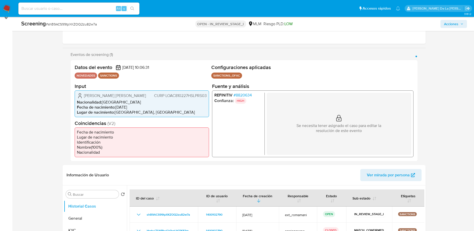
scroll to position [71, 0]
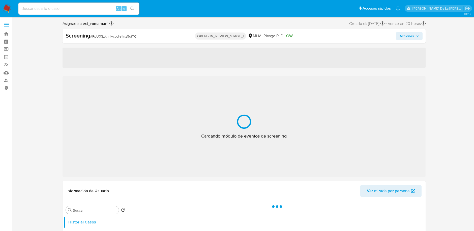
select select "10"
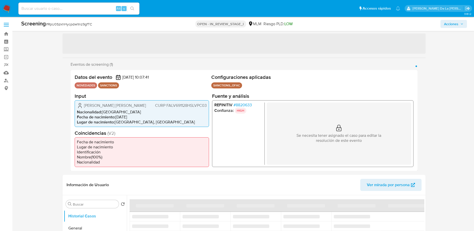
scroll to position [51, 0]
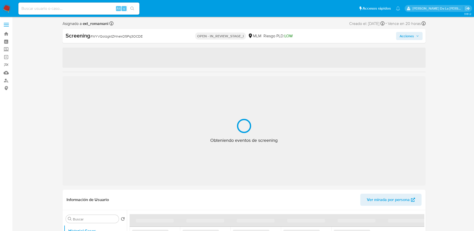
select select "10"
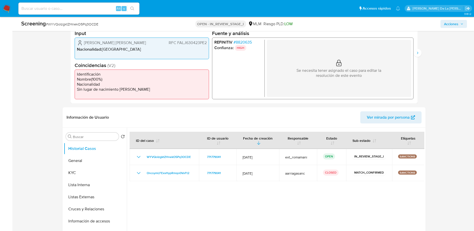
scroll to position [129, 0]
click at [102, 158] on button "General" at bounding box center [93, 161] width 59 height 12
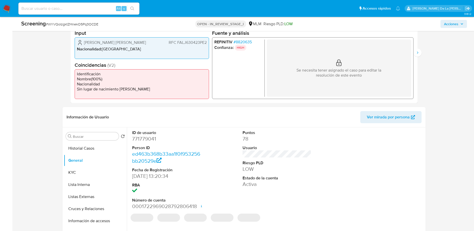
scroll to position [149, 0]
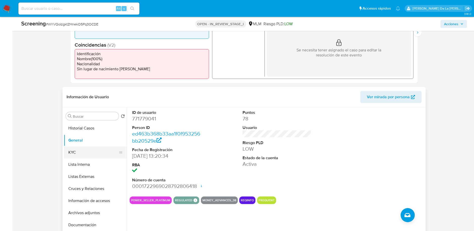
click at [112, 151] on button "KYC" at bounding box center [93, 153] width 59 height 12
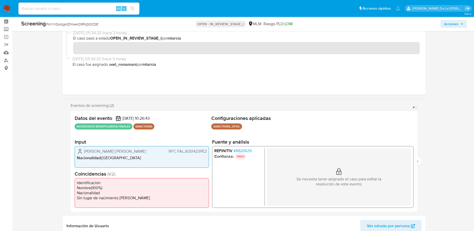
scroll to position [19, 0]
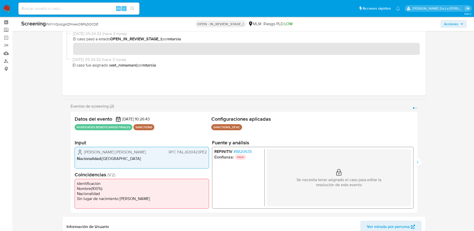
click at [246, 150] on span "# 8820635" at bounding box center [243, 151] width 18 height 5
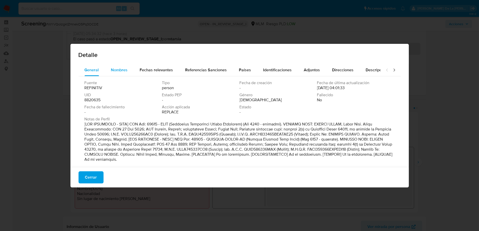
click at [124, 64] on div "Nombres" at bounding box center [119, 70] width 17 height 12
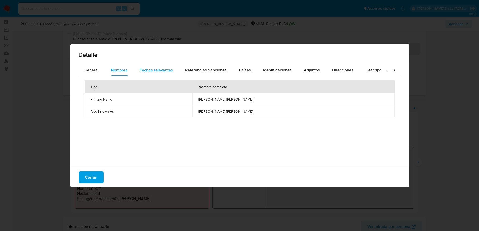
click at [165, 67] on span "Fechas relevantes" at bounding box center [156, 70] width 33 height 6
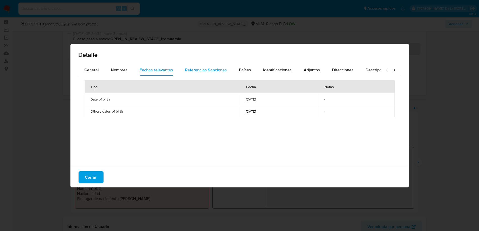
click at [197, 69] on span "Referencias Sanciones" at bounding box center [206, 70] width 42 height 6
click at [122, 53] on span "Detalle" at bounding box center [239, 55] width 322 height 6
click at [117, 77] on div "UID ILLICIT-DRUGS-EO OFAC SDGT" at bounding box center [239, 120] width 322 height 88
click at [119, 73] on div "Nombres" at bounding box center [119, 70] width 17 height 12
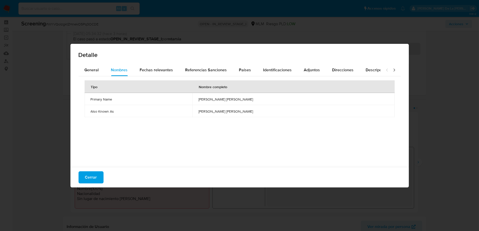
drag, startPoint x: 263, startPoint y: 101, endPoint x: 220, endPoint y: 100, distance: 42.4
click at [220, 100] on td "jorge luis favela lopez" at bounding box center [293, 99] width 202 height 12
click at [94, 76] on div "Tipo Nombre completo Primary Name jorge luis favela lopez Also Known As jorge l…" at bounding box center [239, 120] width 322 height 88
click at [93, 74] on div "General" at bounding box center [92, 70] width 14 height 12
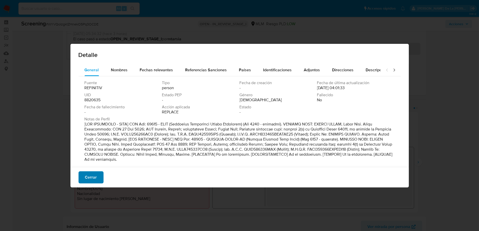
click at [95, 176] on span "Cerrar" at bounding box center [91, 177] width 12 height 11
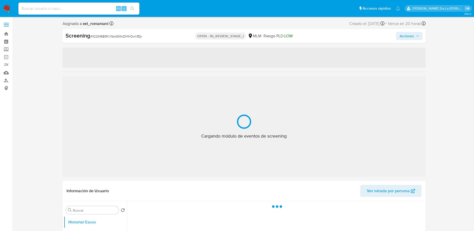
select select "10"
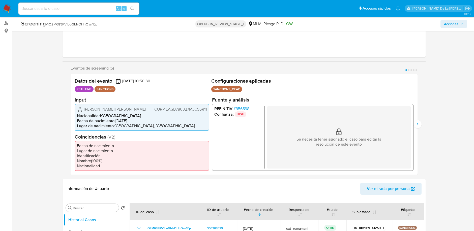
scroll to position [58, 0]
click at [241, 107] on span "# 956598" at bounding box center [242, 108] width 16 height 5
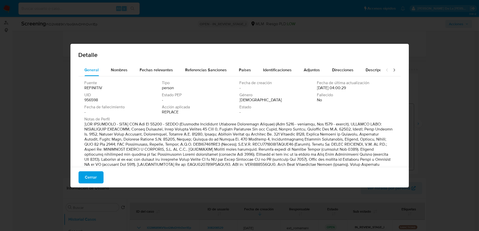
click at [103, 174] on div "Cerrar" at bounding box center [239, 177] width 338 height 20
click at [96, 174] on button "Cerrar" at bounding box center [90, 178] width 25 height 12
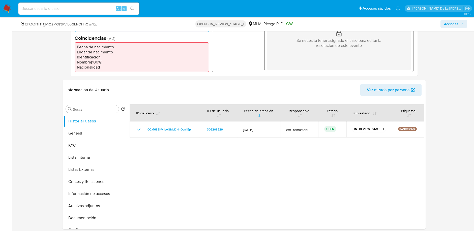
scroll to position [158, 0]
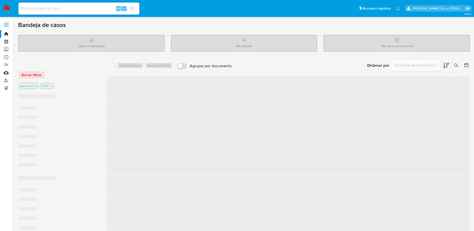
click at [1, 72] on link "Mulan" at bounding box center [30, 73] width 60 height 8
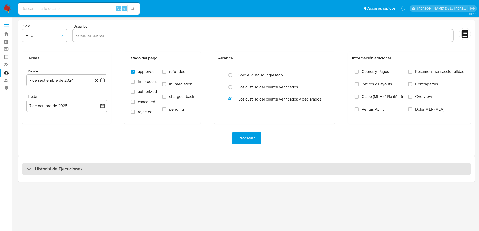
click at [96, 167] on div "Historial de Ejecuciones" at bounding box center [246, 169] width 448 height 12
select select "10"
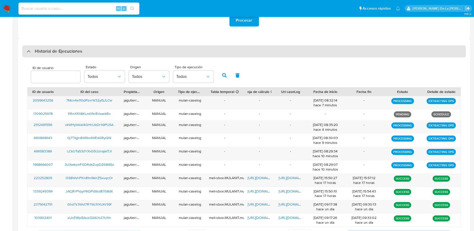
scroll to position [159, 0]
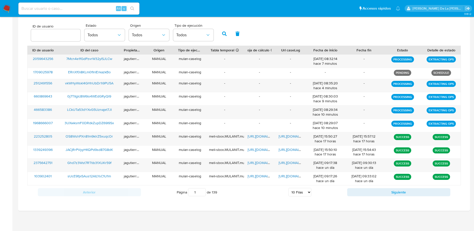
click at [5, 7] on img at bounding box center [7, 8] width 9 height 9
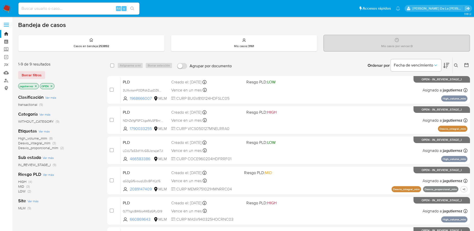
click at [35, 85] on icon "close-filter" at bounding box center [35, 86] width 3 height 3
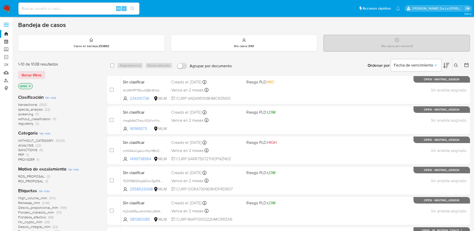
click at [24, 114] on span "screening" at bounding box center [25, 114] width 15 height 5
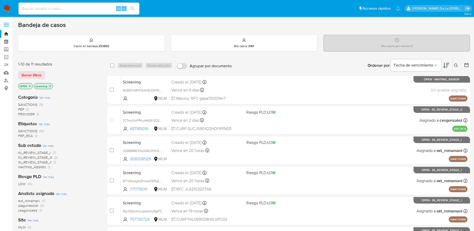
click at [6, 8] on img at bounding box center [7, 8] width 9 height 9
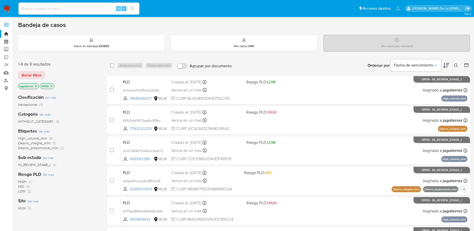
click at [36, 86] on icon "close-filter" at bounding box center [35, 86] width 3 height 3
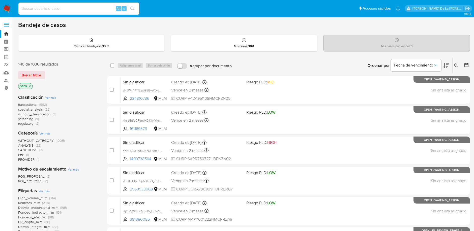
click at [25, 118] on span "screening" at bounding box center [25, 119] width 15 height 5
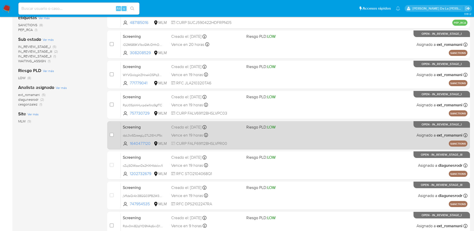
scroll to position [154, 0]
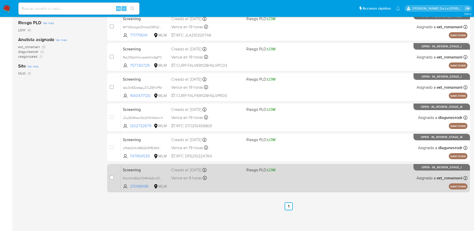
click at [337, 177] on div "Screening Rdw0mi82qIYO9N4q6xvD1i7X 215198998 MLM Riesgo PLD: LOW Creado el: 06/…" at bounding box center [294, 177] width 347 height 25
click at [144, 176] on span "Rdw0mi82qIYO9N4q6xvD1i7X" at bounding box center [144, 178] width 42 height 6
click at [255, 185] on div "Screening Rdw0mi82qIYO9N4q6xvD1i7X 215198998 MLM Riesgo PLD: LOW Creado el: 06/…" at bounding box center [294, 177] width 347 height 25
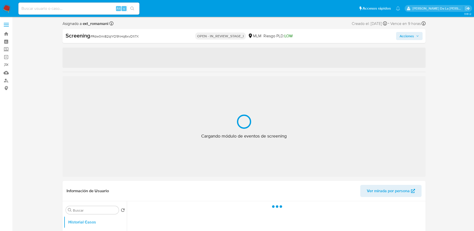
select select "10"
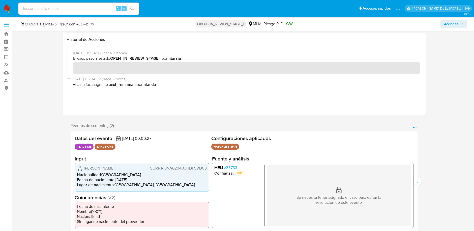
scroll to position [32, 0]
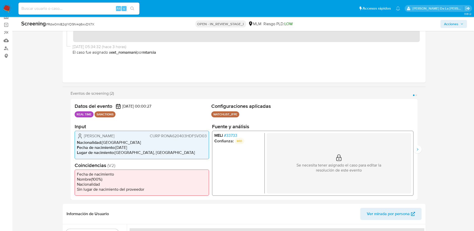
click at [227, 136] on span "# 33733" at bounding box center [230, 135] width 13 height 5
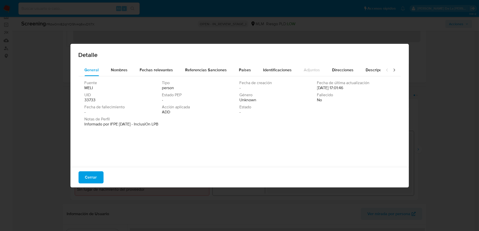
click at [99, 62] on div "Detalle" at bounding box center [239, 54] width 338 height 20
click at [112, 69] on span "Nombres" at bounding box center [119, 70] width 17 height 6
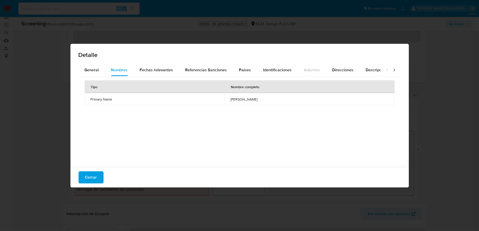
click at [106, 176] on div "Cerrar" at bounding box center [239, 177] width 338 height 20
click at [96, 176] on span "Cerrar" at bounding box center [91, 177] width 12 height 11
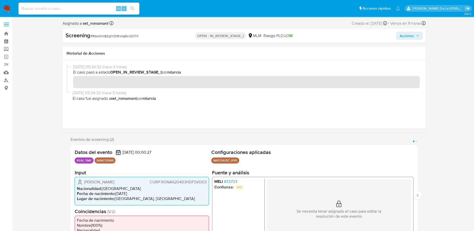
scroll to position [0, 0]
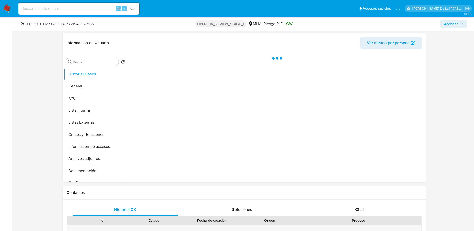
scroll to position [134, 0]
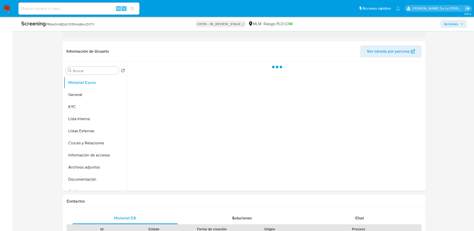
select select "10"
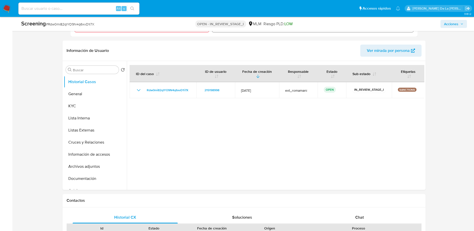
drag, startPoint x: 148, startPoint y: 140, endPoint x: 81, endPoint y: 95, distance: 80.7
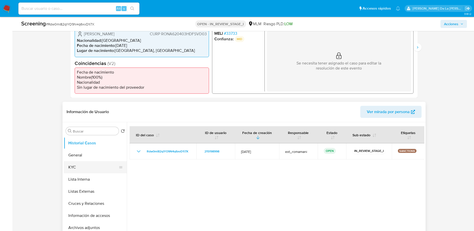
click at [92, 167] on button "KYC" at bounding box center [93, 167] width 59 height 12
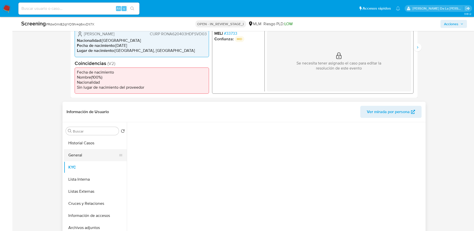
click at [82, 158] on button "General" at bounding box center [93, 155] width 59 height 12
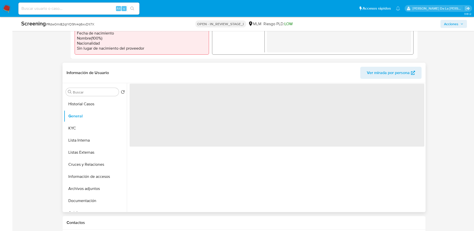
scroll to position [175, 0]
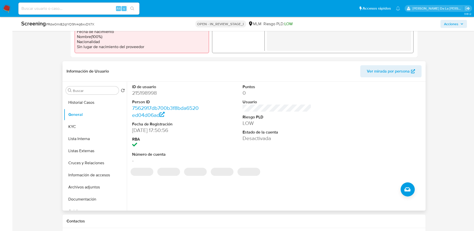
click at [148, 93] on dd "215198998" at bounding box center [166, 93] width 69 height 7
copy dd "215198998"
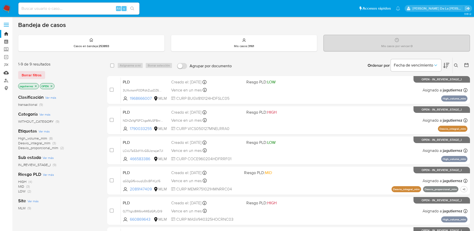
click at [5, 72] on link "Mulan" at bounding box center [30, 73] width 60 height 8
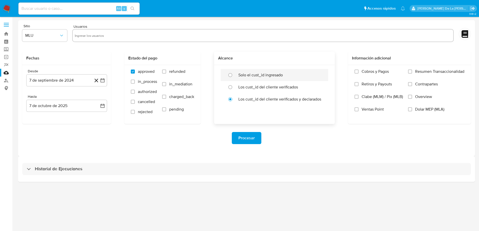
click at [268, 75] on label "Solo el cust_id ingresado" at bounding box center [260, 75] width 44 height 5
click at [234, 75] on input "radio" at bounding box center [230, 75] width 8 height 8
radio input "true"
click at [34, 160] on div "Historial de Ejecuciones" at bounding box center [246, 169] width 456 height 26
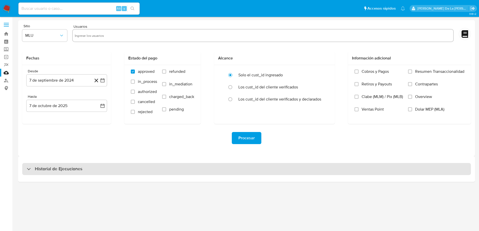
click at [28, 171] on div "Historial de Ejecuciones" at bounding box center [54, 169] width 55 height 6
select select "10"
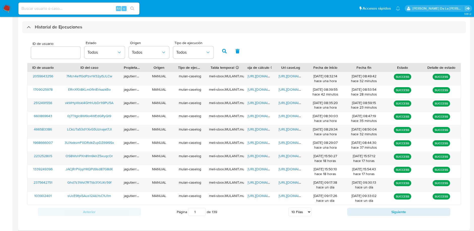
scroll to position [142, 0]
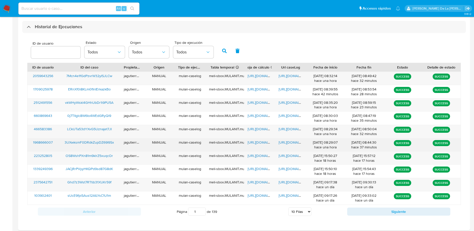
click at [260, 144] on span "https://docs.google.com/spreadsheets/d/1bMLiz61znNhdn4i-IvRepr4Lr6OnDm2Vruno7Np…" at bounding box center [265, 142] width 35 height 5
click at [296, 140] on span "https://docs.google.com/document/d/1-cnpCqKVDN5AsRCsyf363WPgcfk2Sj_wEv8PlnnYpBY…" at bounding box center [296, 142] width 35 height 5
click at [99, 140] on span "3UXwksmF0DRdkZupDZ69I9Sx" at bounding box center [89, 142] width 49 height 5
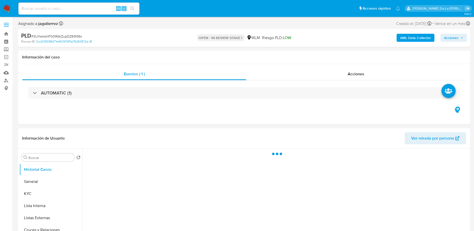
select select "10"
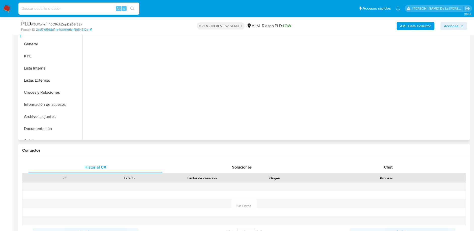
scroll to position [143, 0]
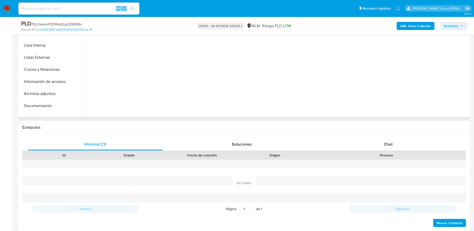
select select "10"
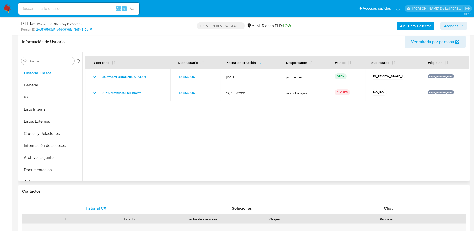
scroll to position [78, 0]
click at [10, 8] on img at bounding box center [7, 8] width 9 height 9
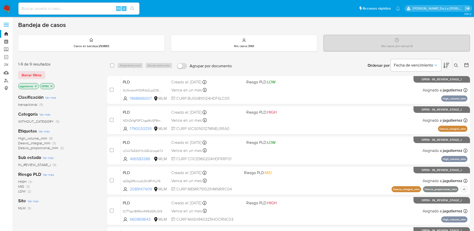
click at [35, 86] on icon "close-filter" at bounding box center [35, 86] width 3 height 3
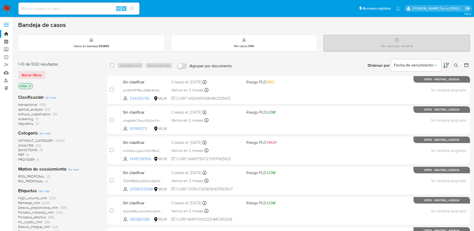
click at [24, 118] on span "screening" at bounding box center [25, 119] width 15 height 5
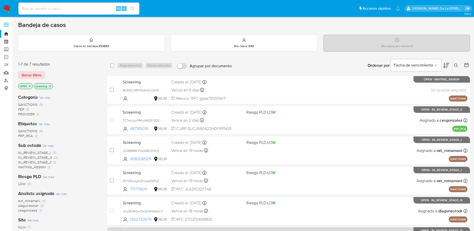
scroll to position [94, 0]
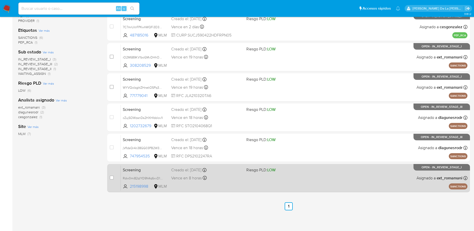
click at [307, 185] on div "Screening Rdw0mi82qIYO9N4q6xvD1i7X 215198998 MLM Riesgo PLD: LOW Creado el: 06/…" at bounding box center [294, 177] width 347 height 25
click at [280, 173] on div "Screening Rdw0mi82qIYO9N4q6xvD1i7X 215198998 MLM Riesgo PLD: LOW Creado el: 06/…" at bounding box center [294, 177] width 347 height 25
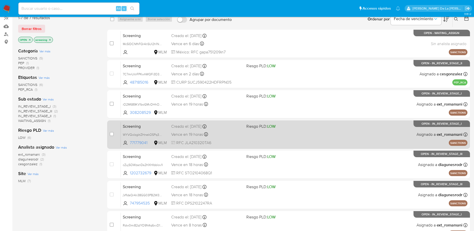
scroll to position [46, 0]
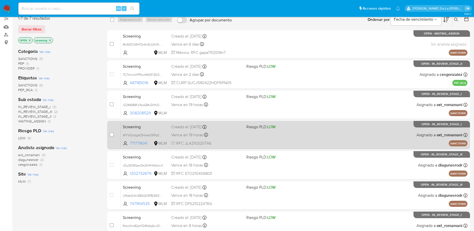
click at [343, 134] on div "Screening WYVQoIzgktZHnekO5Pq3OCDE 771779041 MLM Riesgo PLD: LOW Creado el: 07/…" at bounding box center [294, 134] width 347 height 25
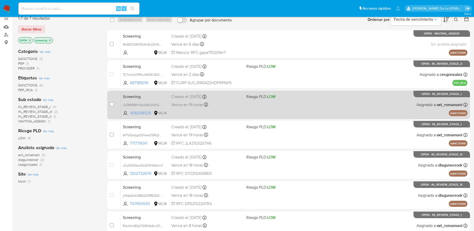
click at [325, 96] on div "Screening iO2M689KV1boGMvDHhOvn1Ep 308208529 MLM Riesgo PLD: LOW Creado el: 06/…" at bounding box center [294, 104] width 347 height 25
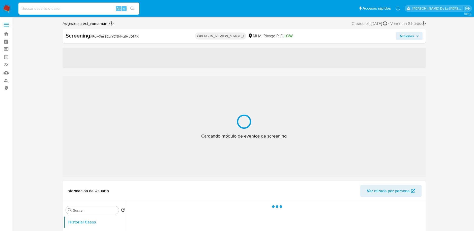
select select "10"
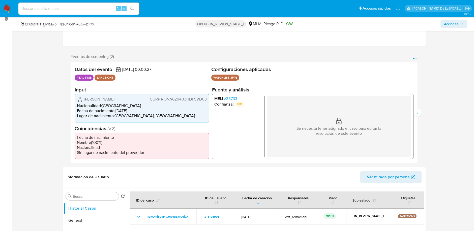
scroll to position [73, 0]
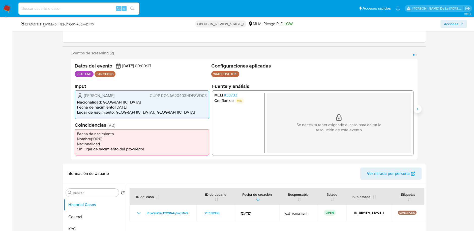
click at [417, 109] on icon "Siguiente" at bounding box center [418, 109] width 4 height 4
click at [72, 108] on icon "Anterior" at bounding box center [71, 109] width 4 height 4
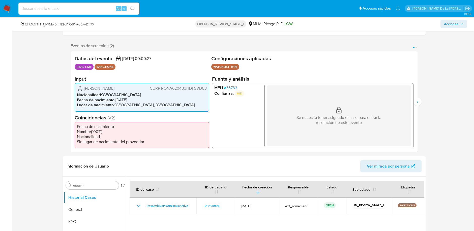
scroll to position [51, 0]
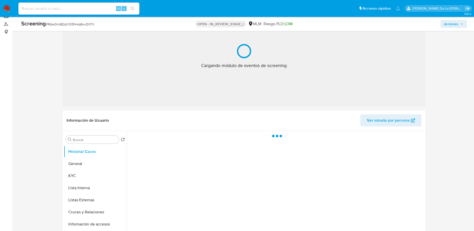
select select "10"
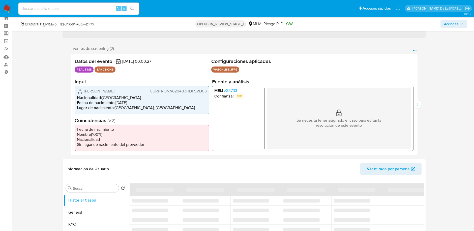
scroll to position [16, 0]
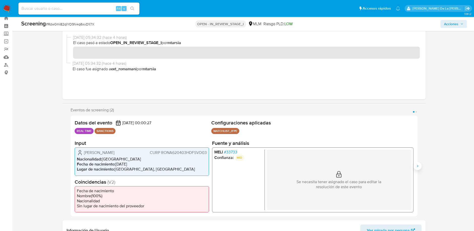
click at [418, 164] on icon "Siguiente" at bounding box center [418, 166] width 4 height 4
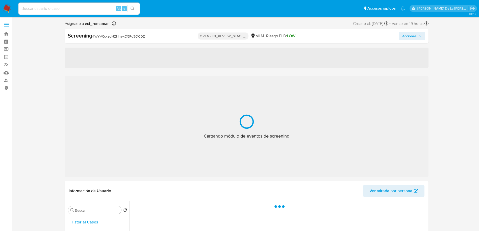
select select "10"
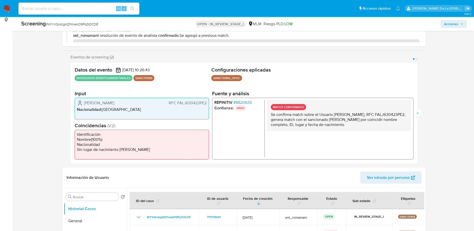
scroll to position [68, 0]
click at [417, 108] on div "Datos del evento 07/10/2025 10:26:43 NOVEDADES BENEFICIARIOS FINALES SANCTIONS …" at bounding box center [244, 113] width 347 height 101
click at [417, 110] on button "Siguiente" at bounding box center [418, 113] width 8 height 8
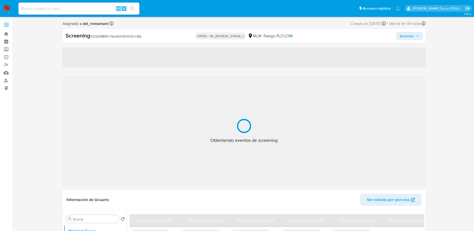
select select "10"
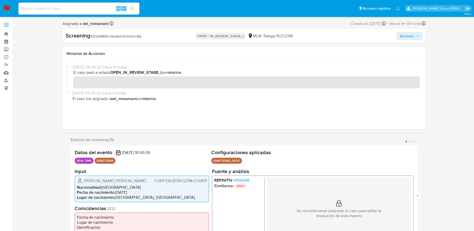
scroll to position [29, 0]
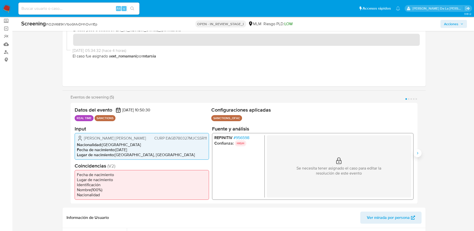
click at [418, 157] on button "Siguiente" at bounding box center [418, 153] width 8 height 8
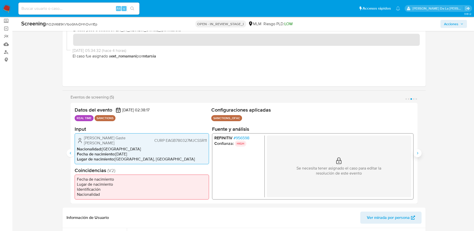
click at [418, 157] on button "Siguiente" at bounding box center [418, 153] width 8 height 8
